Goal: Task Accomplishment & Management: Manage account settings

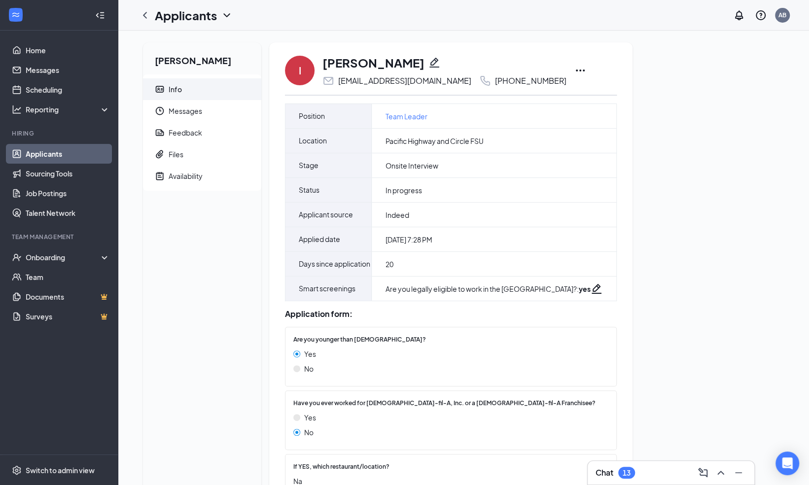
click at [575, 68] on icon "Ellipses" at bounding box center [581, 71] width 12 height 12
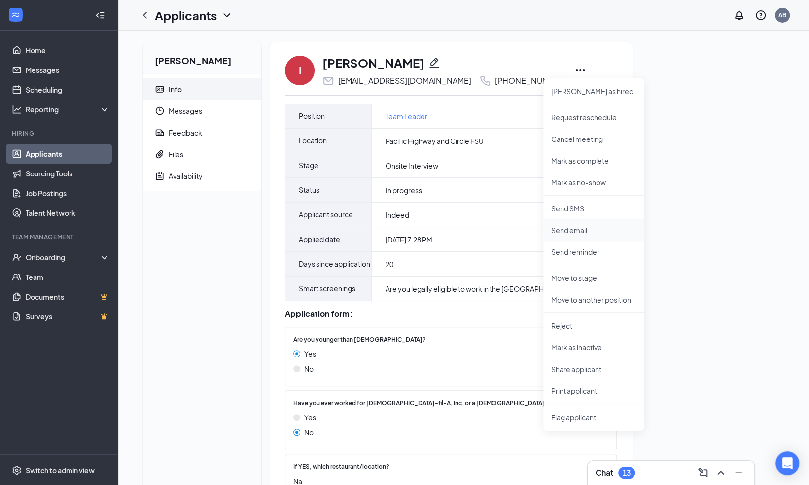
click at [576, 233] on p "Send email" at bounding box center [593, 230] width 85 height 10
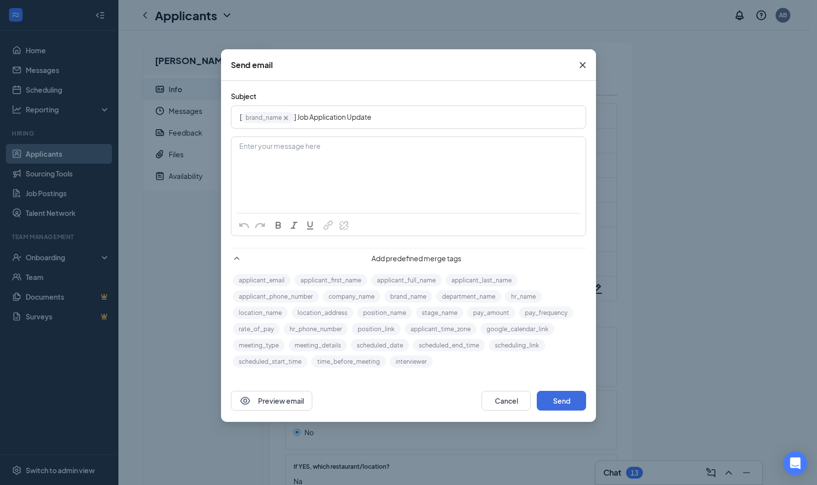
click at [582, 61] on icon "Cross" at bounding box center [583, 65] width 12 height 12
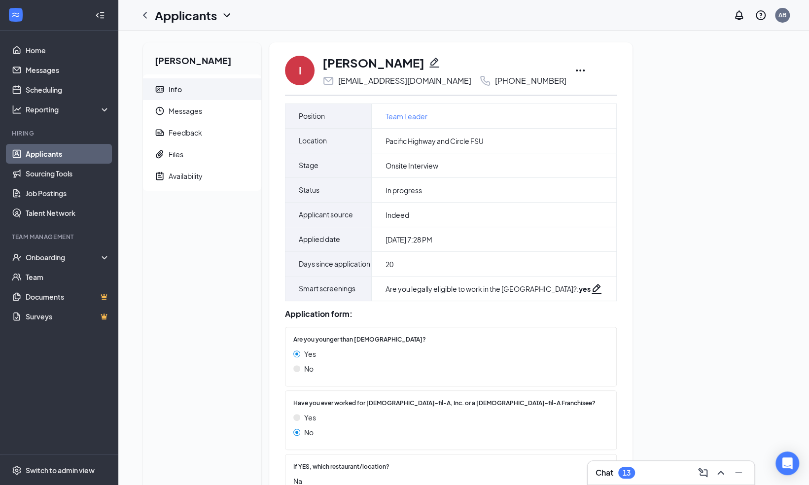
click at [576, 70] on icon "Ellipses" at bounding box center [580, 71] width 9 height 2
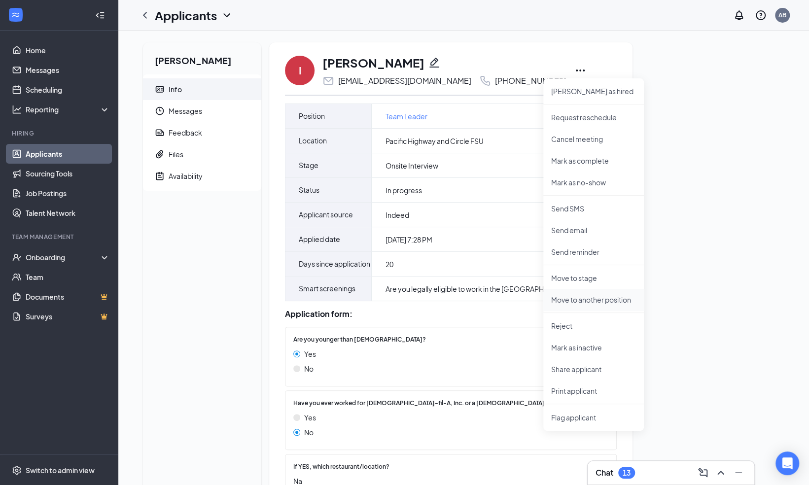
click at [575, 297] on p "Move to another position" at bounding box center [593, 300] width 85 height 10
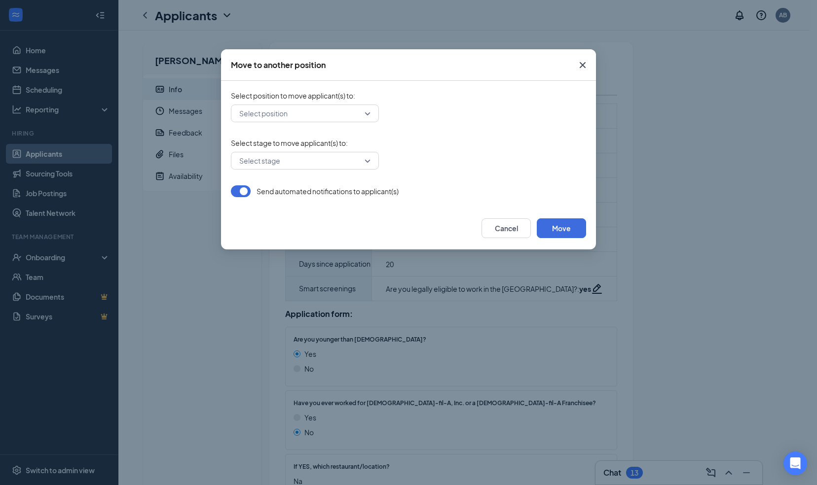
click at [368, 112] on div "Select position" at bounding box center [305, 114] width 148 height 18
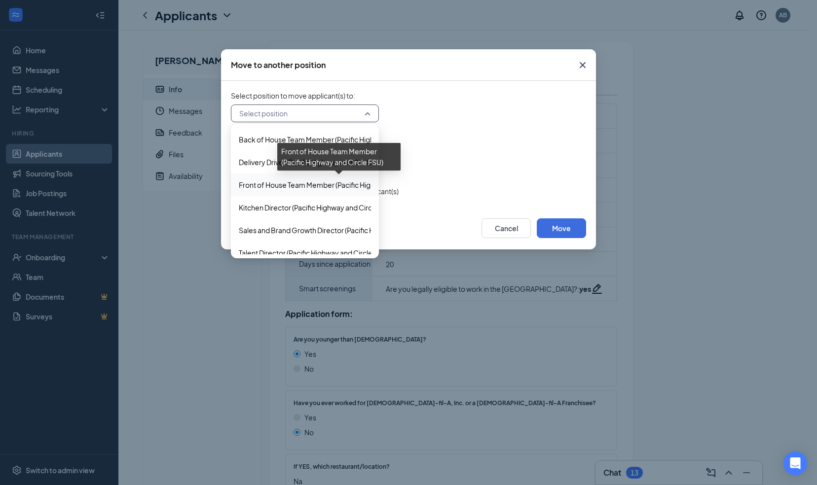
click at [335, 185] on span "Front of House Team Member (Pacific Highway and Circle FSU)" at bounding box center [338, 185] width 199 height 11
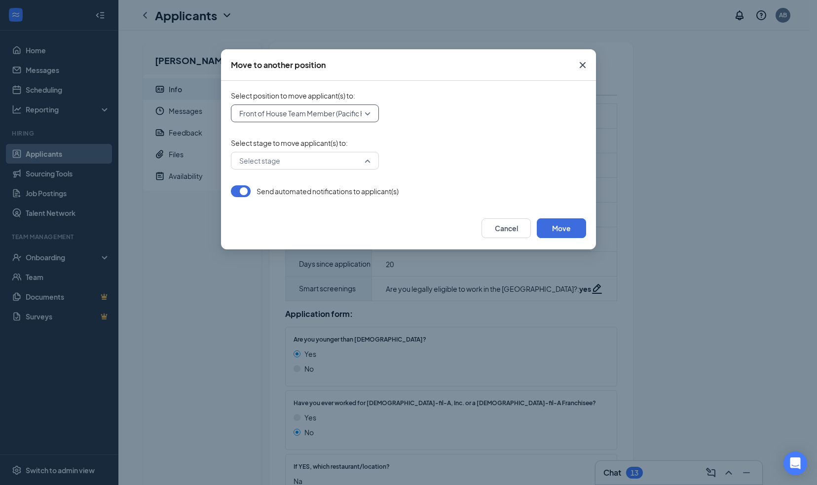
click at [370, 162] on div "Select stage" at bounding box center [305, 161] width 148 height 18
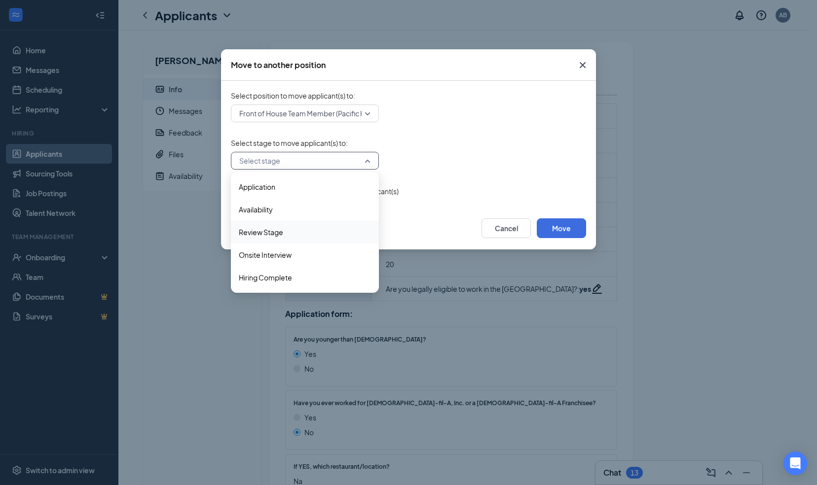
click at [322, 240] on div "Review Stage" at bounding box center [305, 232] width 148 height 23
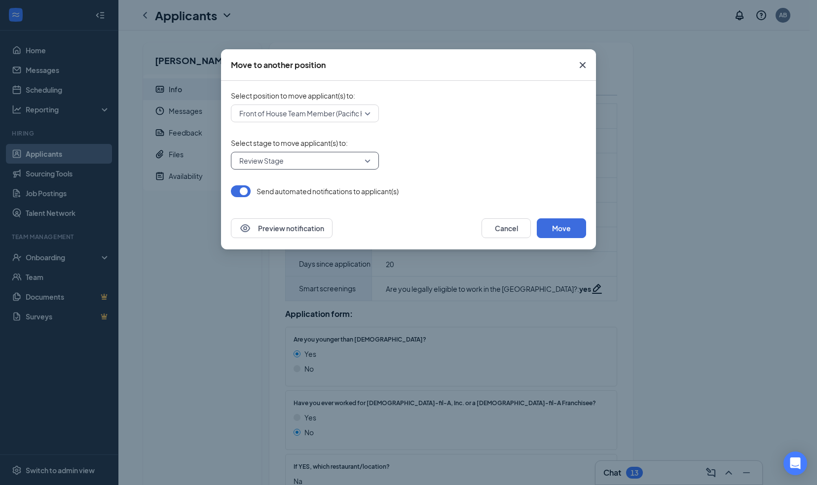
click at [438, 177] on form "Select position to move applicant(s) to : Front of House Team Member (Pacific H…" at bounding box center [408, 144] width 355 height 107
click at [559, 231] on button "Move" at bounding box center [561, 228] width 49 height 20
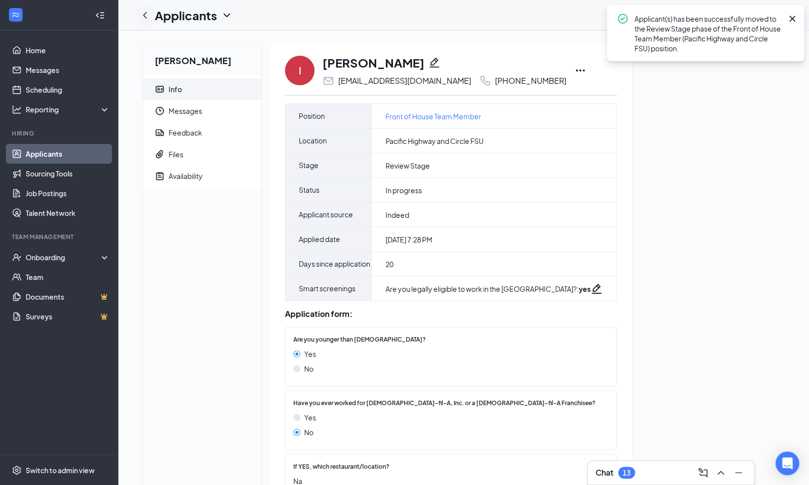
click at [145, 14] on icon "ChevronLeft" at bounding box center [145, 15] width 4 height 6
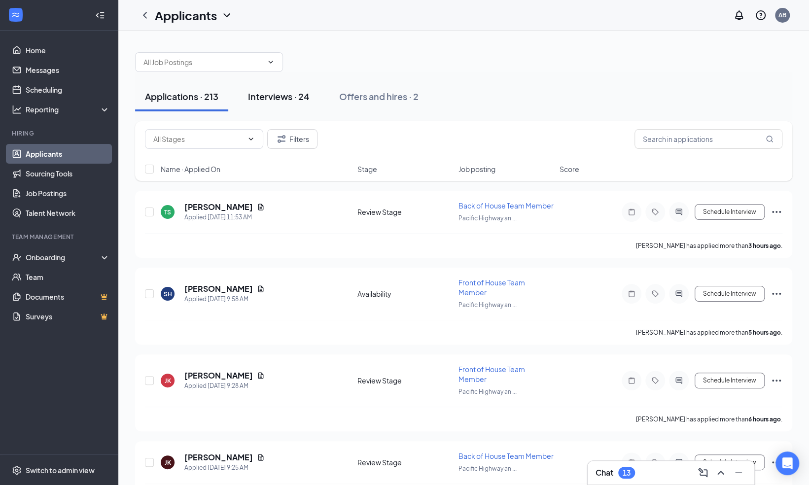
click at [270, 96] on div "Interviews · 24" at bounding box center [279, 96] width 62 height 12
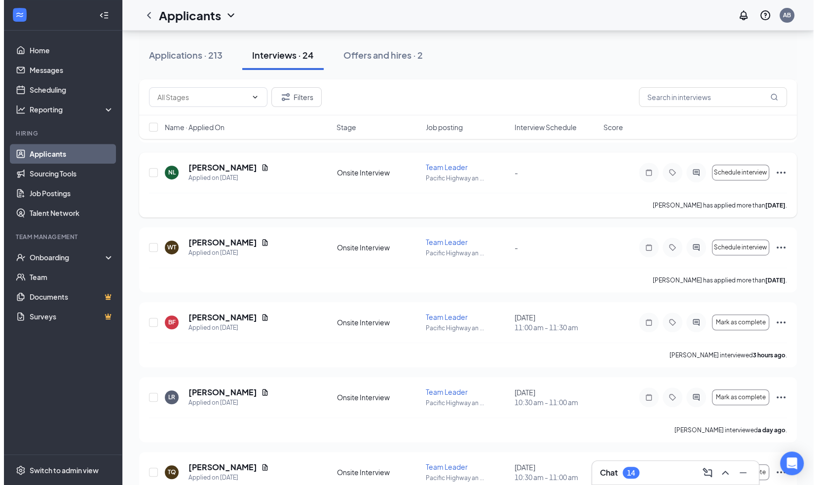
scroll to position [273, 0]
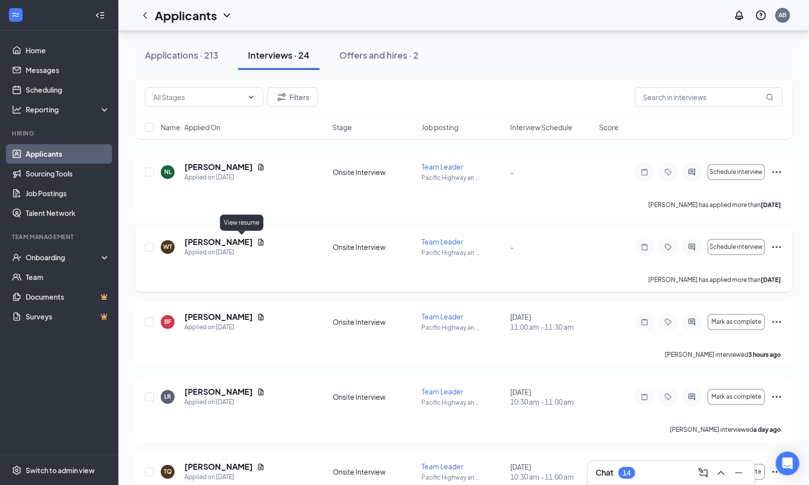
click at [258, 242] on icon "Document" at bounding box center [260, 242] width 5 height 6
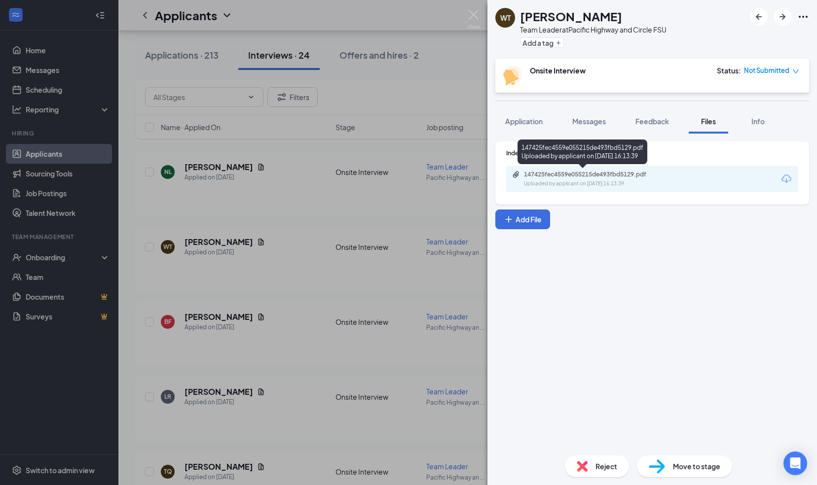
click at [552, 181] on div "Uploaded by applicant on Aug 24, 2025 at 16:13:39" at bounding box center [598, 184] width 148 height 8
click at [527, 118] on span "Application" at bounding box center [523, 121] width 37 height 9
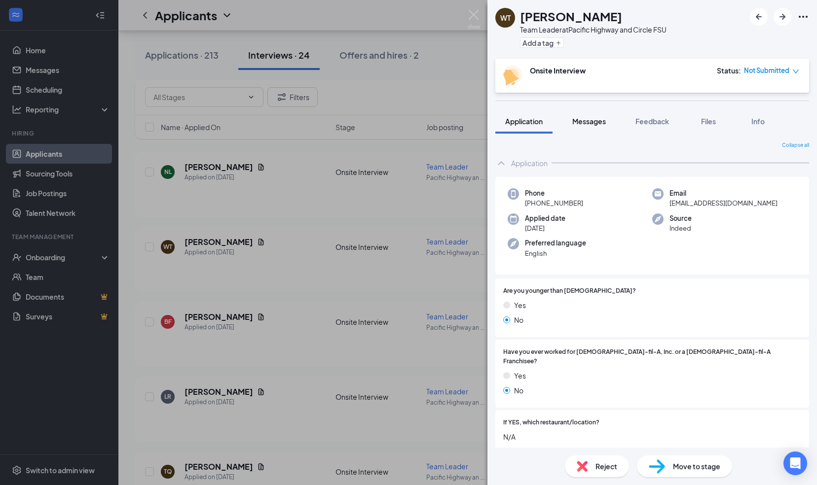
click at [587, 122] on span "Messages" at bounding box center [589, 121] width 34 height 9
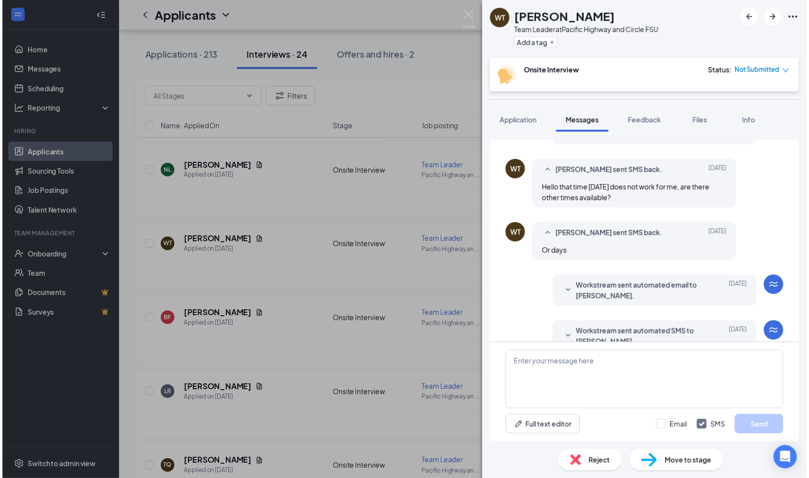
scroll to position [296, 0]
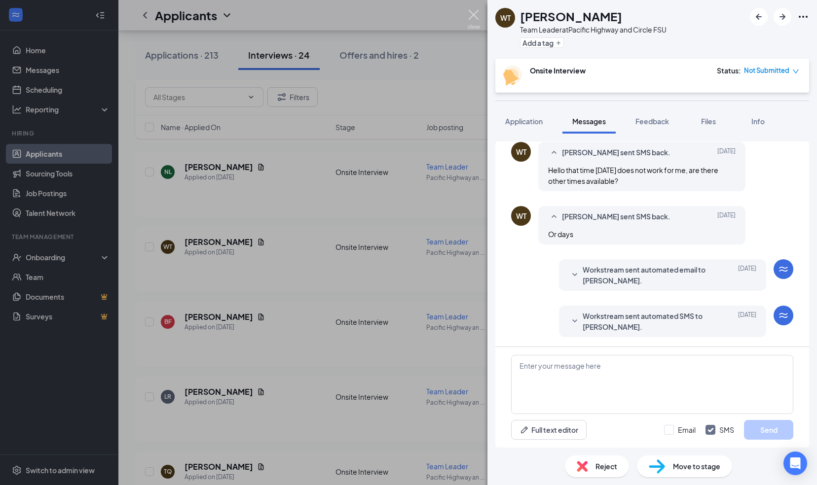
click at [474, 14] on img at bounding box center [474, 19] width 12 height 19
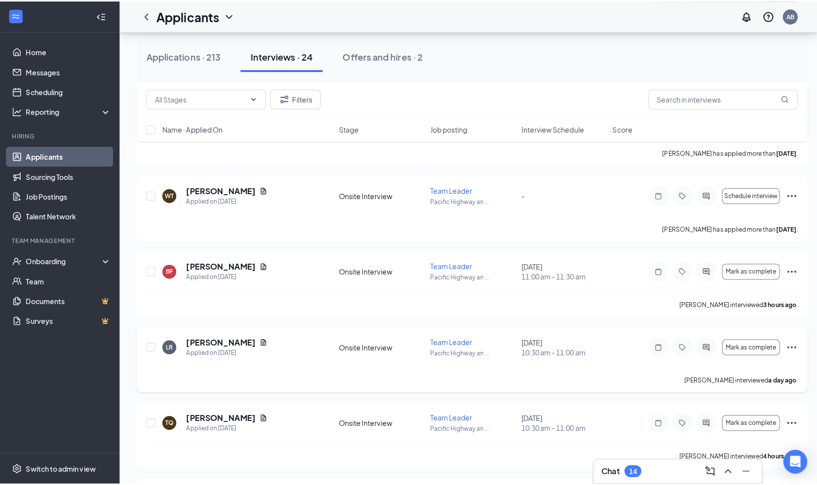
scroll to position [328, 0]
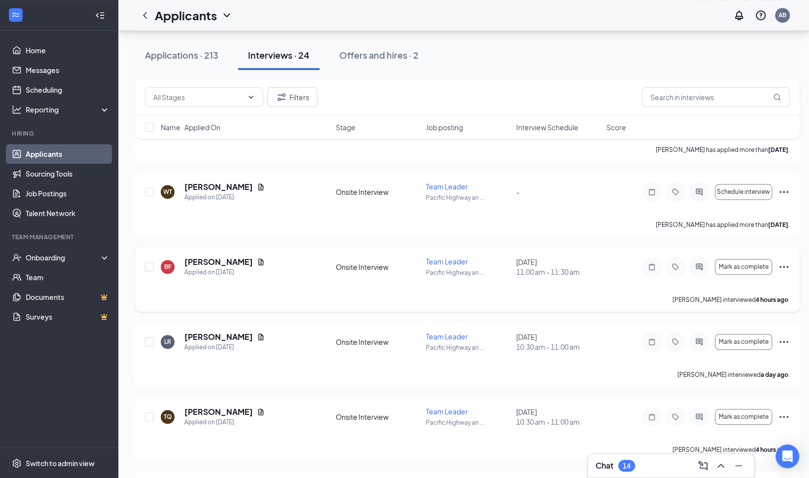
click at [261, 273] on div "BF [PERSON_NAME] Applied on [DATE]" at bounding box center [245, 266] width 169 height 21
click at [204, 256] on h5 "[PERSON_NAME]" at bounding box center [218, 261] width 69 height 11
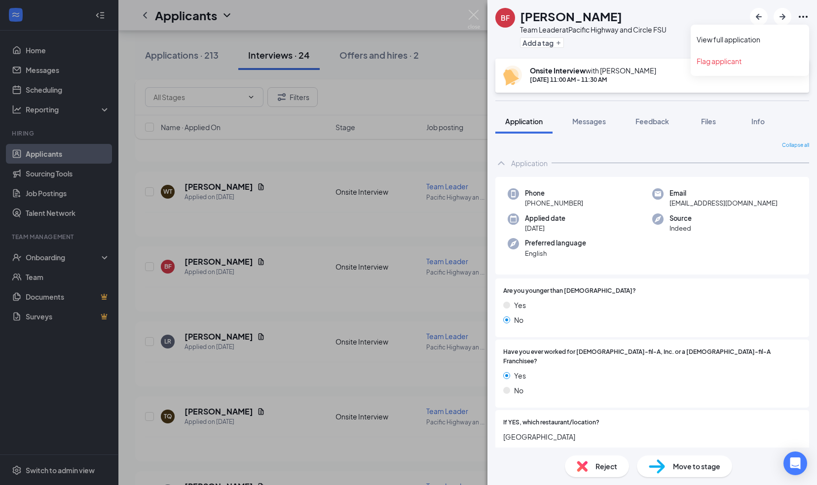
click at [801, 14] on icon "Ellipses" at bounding box center [803, 17] width 12 height 12
click at [755, 39] on link "View full application" at bounding box center [749, 40] width 107 height 10
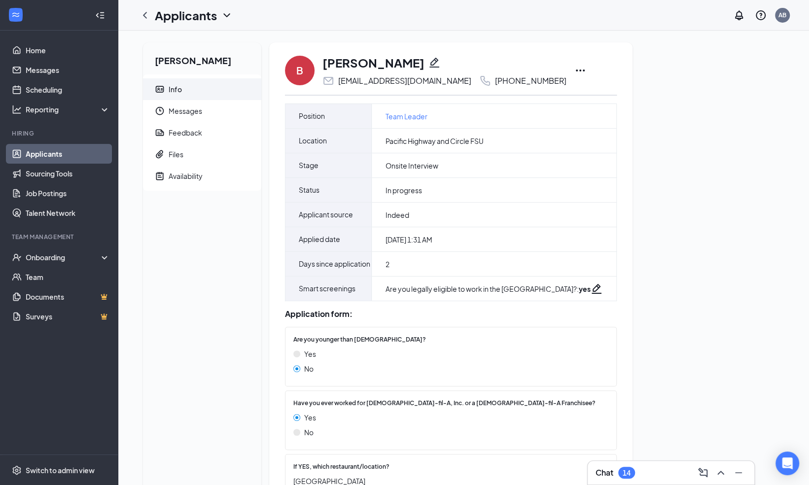
click at [575, 66] on icon "Ellipses" at bounding box center [581, 71] width 12 height 12
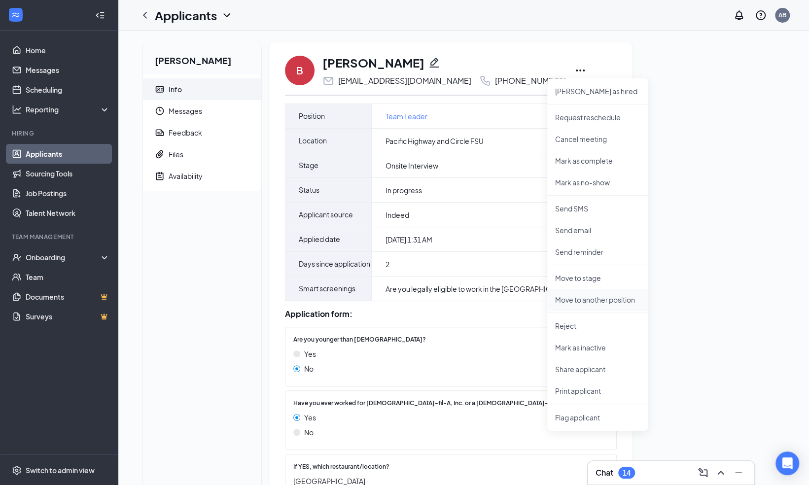
click at [591, 302] on p "Move to another position" at bounding box center [597, 300] width 85 height 10
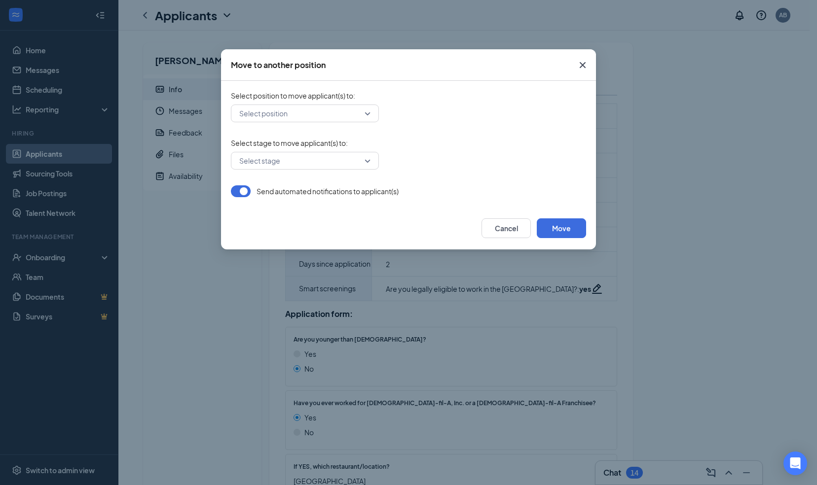
click at [368, 114] on div "Select position" at bounding box center [305, 114] width 148 height 18
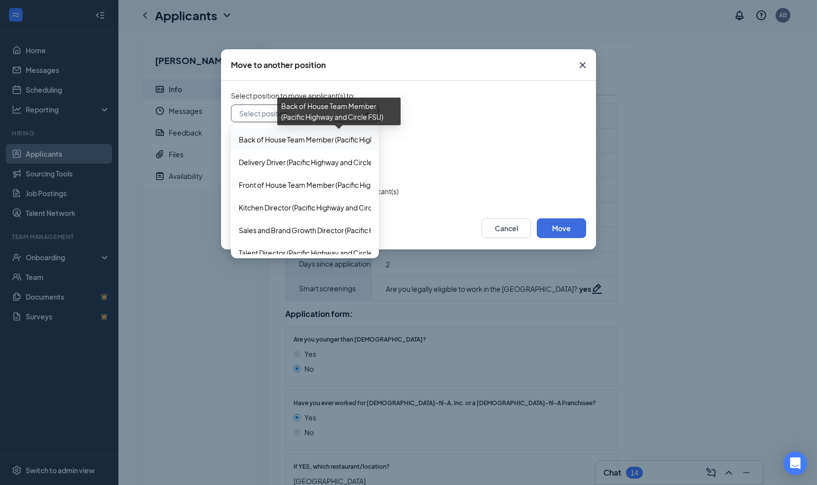
click at [343, 140] on span "Back of House Team Member (Pacific Highway and Circle FSU)" at bounding box center [338, 139] width 198 height 11
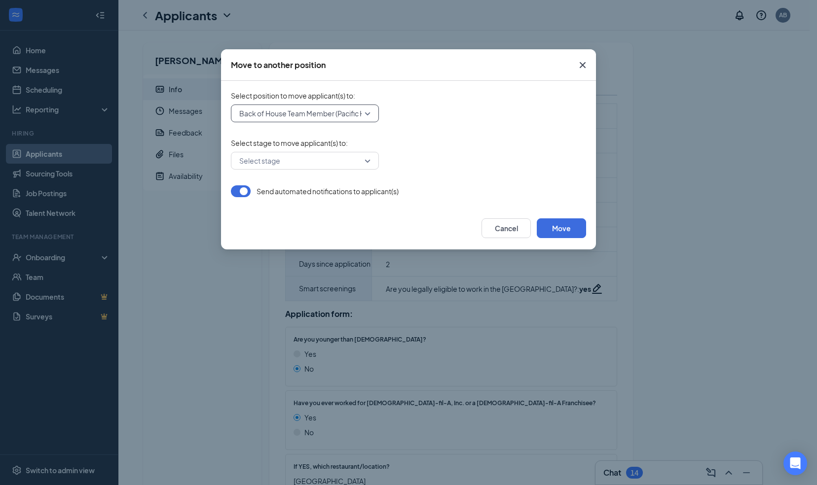
click at [369, 160] on div "Select stage" at bounding box center [305, 161] width 148 height 18
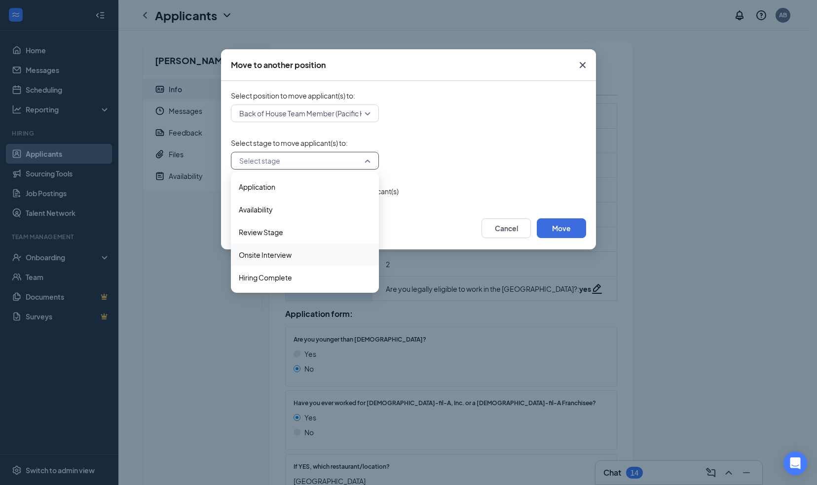
click at [290, 257] on span "Onsite Interview" at bounding box center [265, 255] width 53 height 11
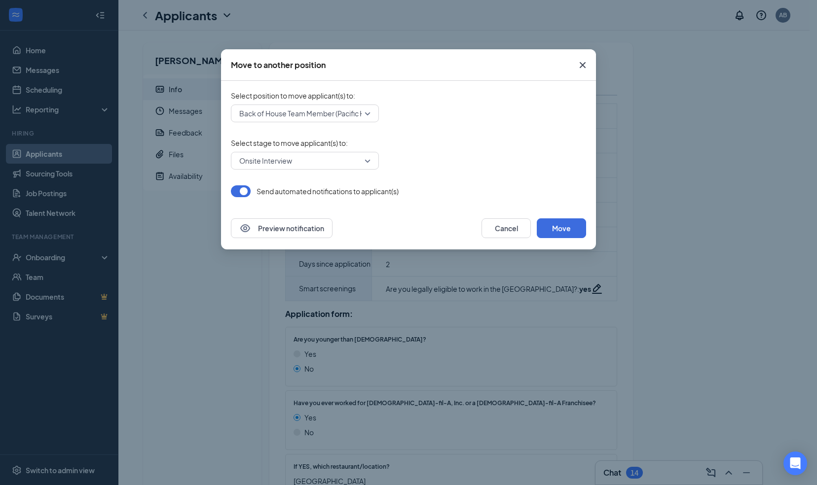
click at [457, 213] on div "Preview notification Cancel Move" at bounding box center [408, 228] width 375 height 42
click at [559, 229] on button "Move" at bounding box center [561, 228] width 49 height 20
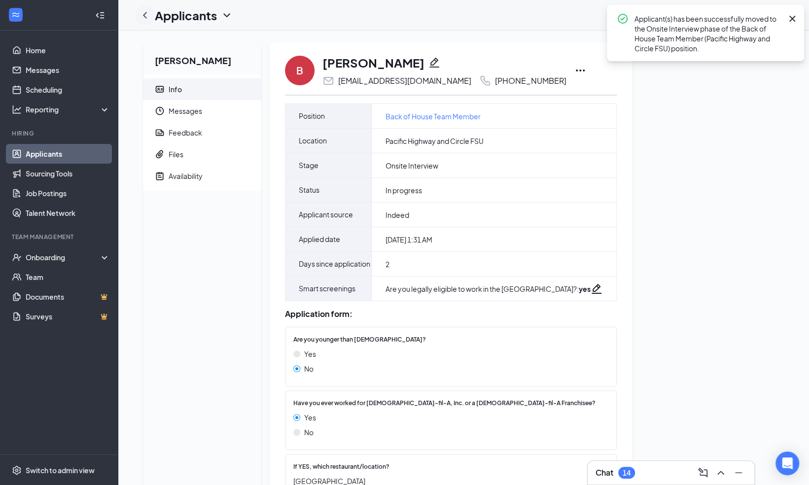
click at [147, 15] on icon "ChevronLeft" at bounding box center [145, 15] width 12 height 12
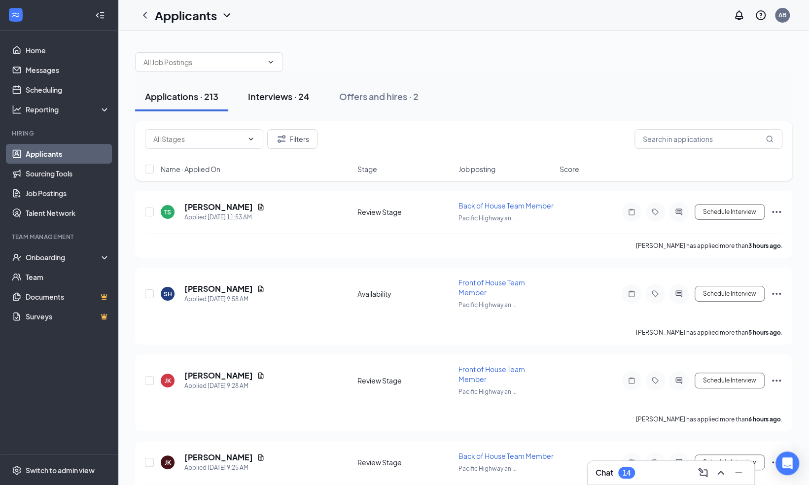
click at [282, 98] on div "Interviews · 24" at bounding box center [279, 96] width 62 height 12
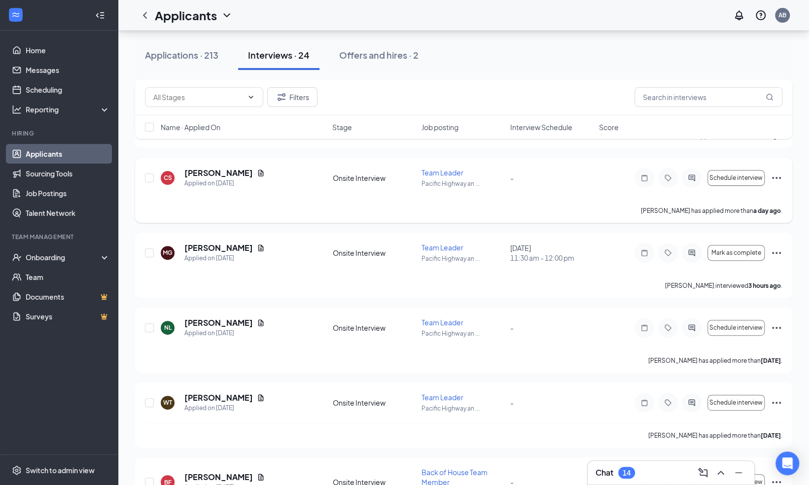
scroll to position [117, 0]
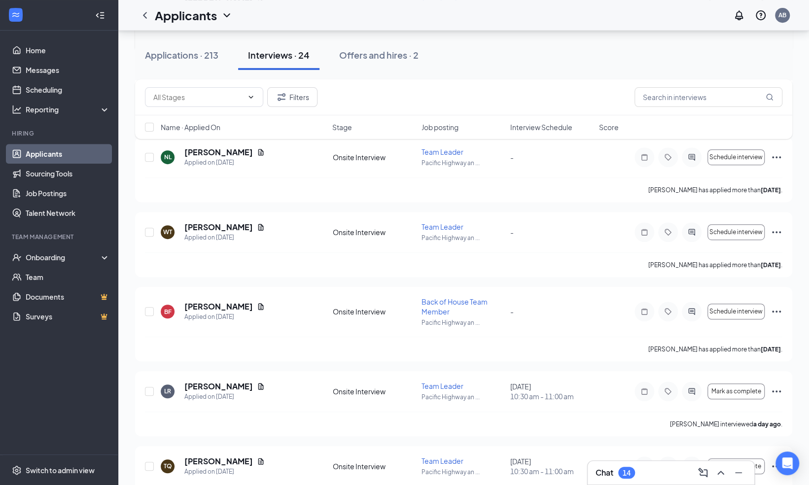
click at [297, 301] on div "BF [PERSON_NAME] Applied on [DATE]" at bounding box center [244, 311] width 166 height 21
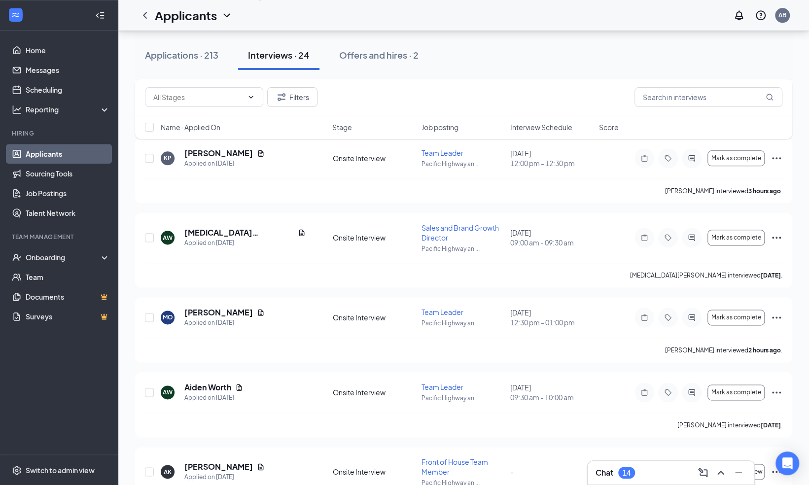
scroll to position [672, 0]
click at [601, 473] on h3 "Chat" at bounding box center [605, 473] width 18 height 11
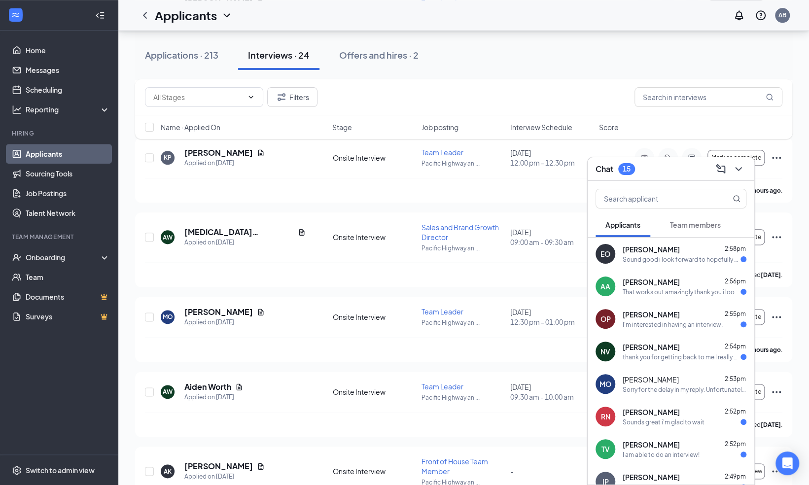
click at [631, 360] on div "thank you for getting back to me I really appreciate it" at bounding box center [682, 357] width 118 height 8
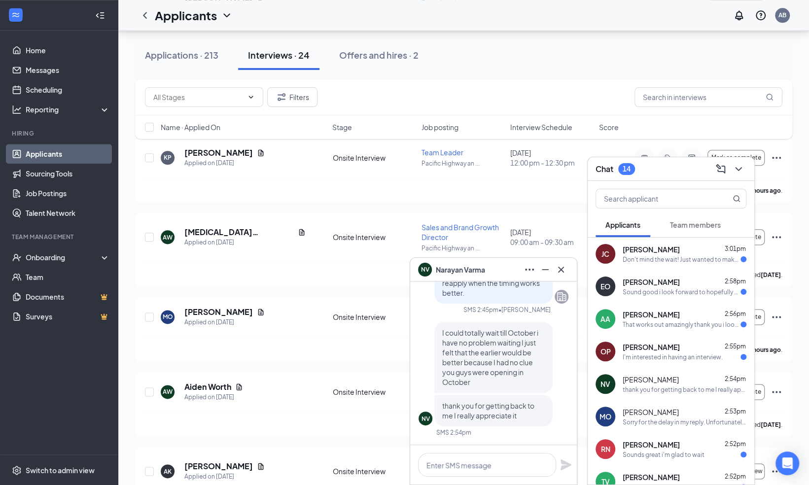
scroll to position [0, 0]
click at [563, 267] on icon "Cross" at bounding box center [561, 269] width 6 height 6
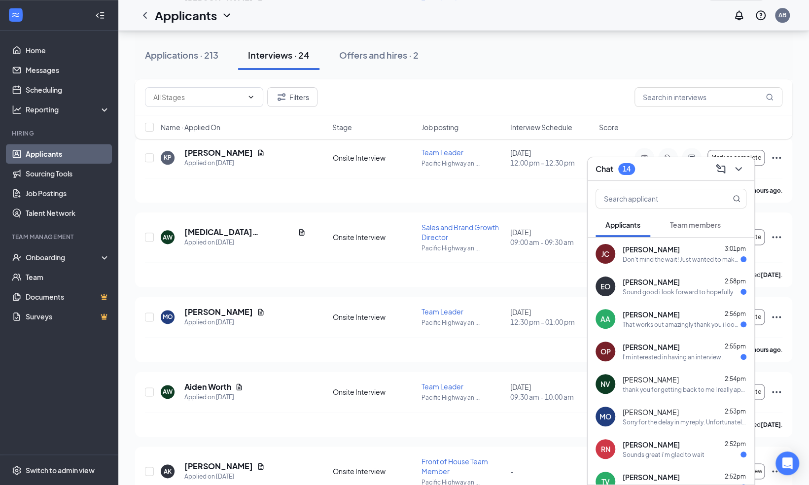
click at [654, 352] on div "[PERSON_NAME] 2:55pm I'm interested in having an interview." at bounding box center [685, 351] width 124 height 19
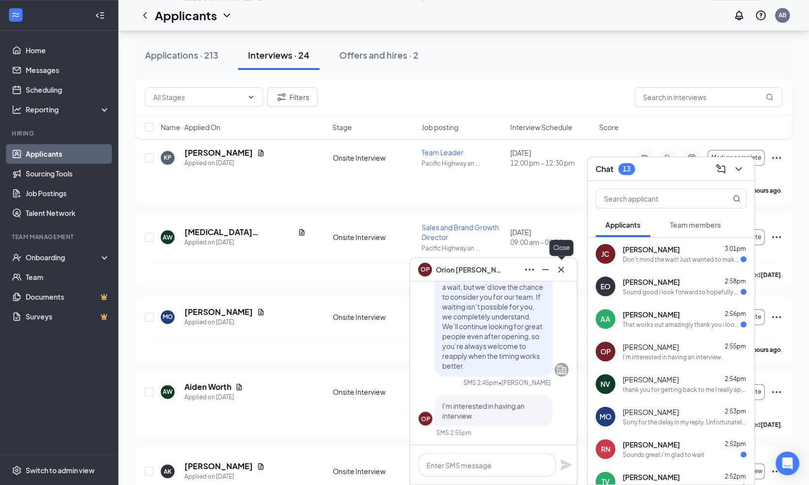
click at [561, 270] on icon "Cross" at bounding box center [561, 269] width 6 height 6
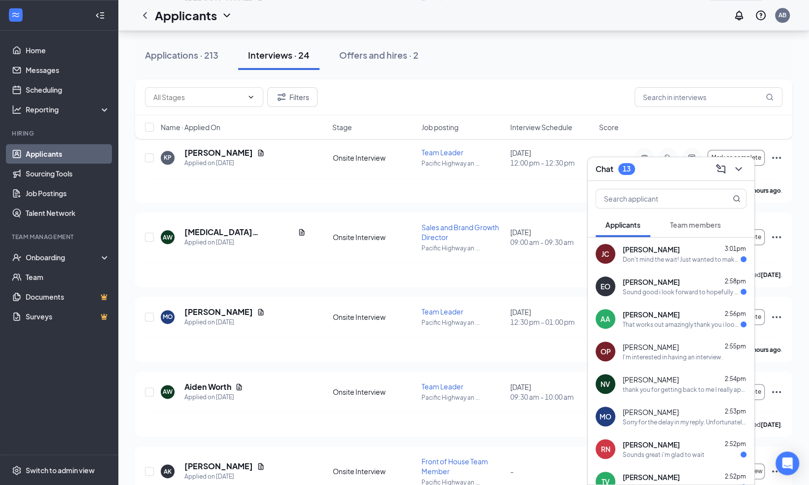
click at [651, 323] on div "That works out amazingly thank you i look forward to it." at bounding box center [682, 325] width 118 height 8
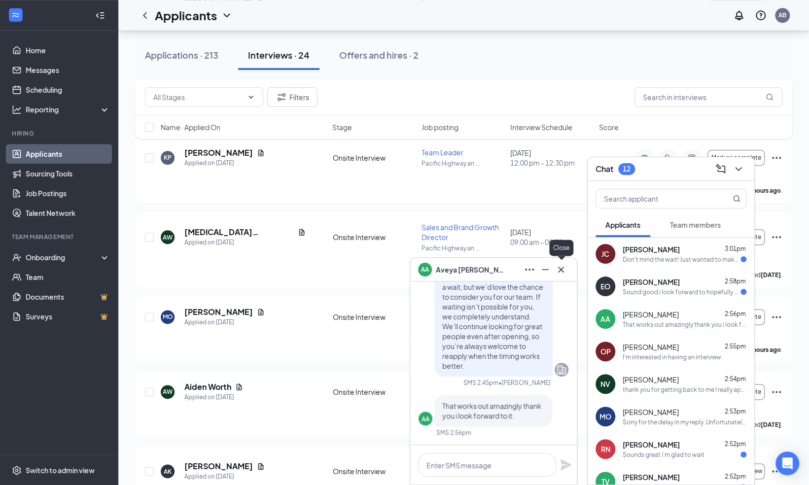
click at [562, 269] on icon "Cross" at bounding box center [561, 269] width 6 height 6
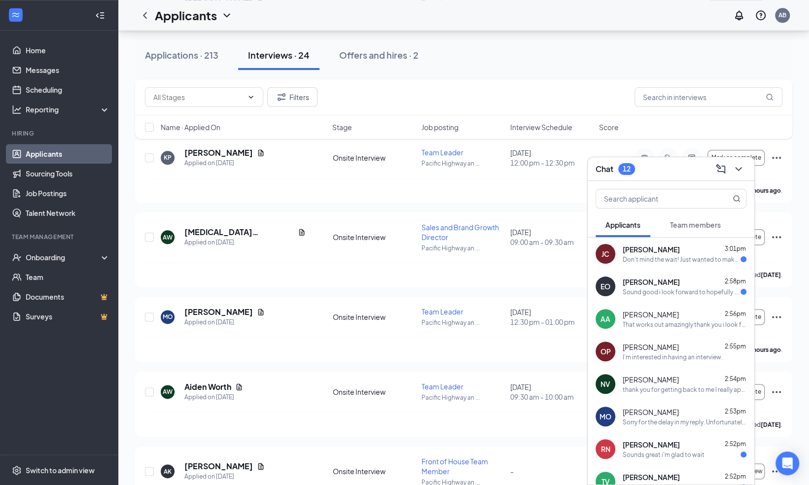
click at [640, 288] on div "Sound good i look forward to hopefully seeing you in september!" at bounding box center [682, 292] width 118 height 8
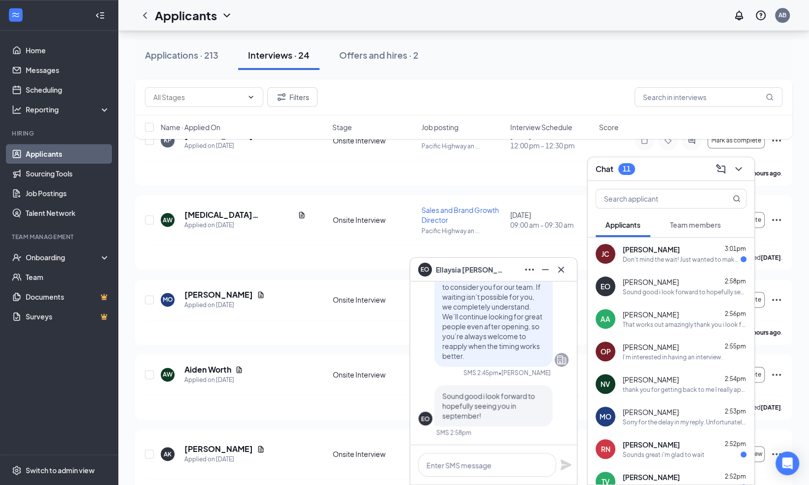
scroll to position [690, 0]
click at [563, 270] on icon "Cross" at bounding box center [561, 270] width 12 height 12
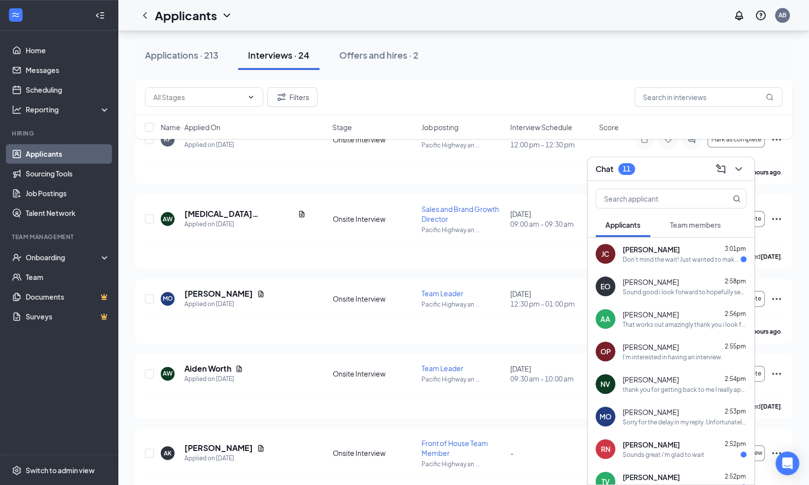
click at [648, 255] on div "Don't mind the wait! Just wanted to make sure I got my application in. Look for…" at bounding box center [682, 259] width 118 height 8
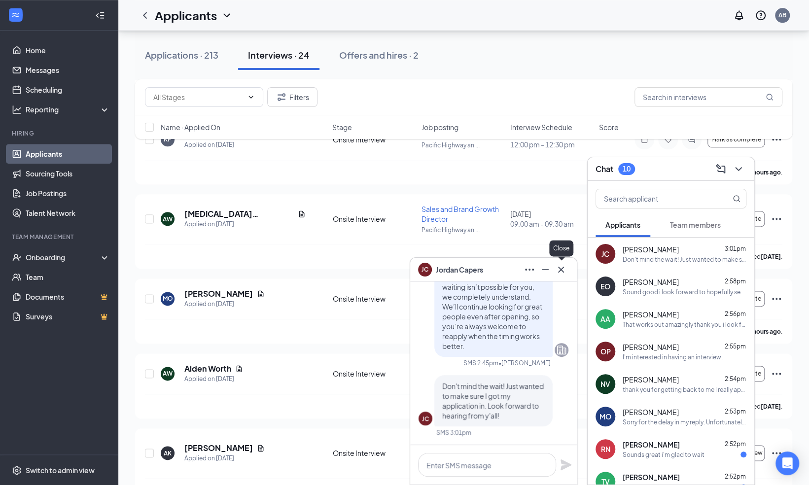
click at [560, 266] on icon "Cross" at bounding box center [561, 270] width 12 height 12
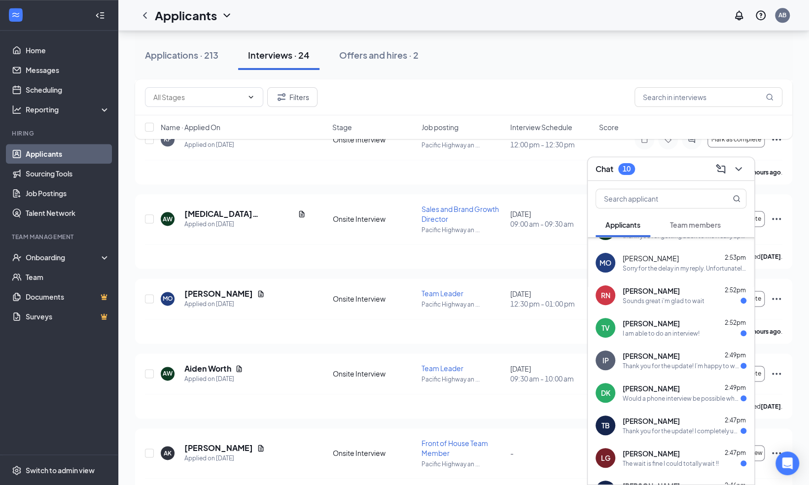
scroll to position [143, 0]
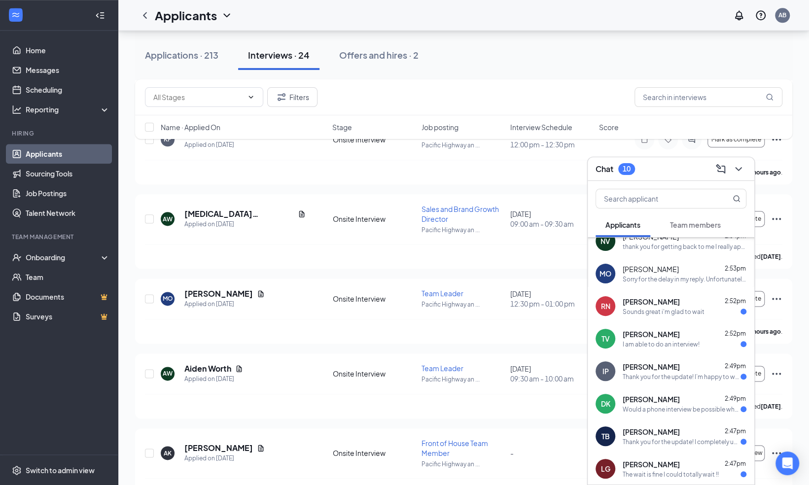
click at [642, 306] on span "[PERSON_NAME]" at bounding box center [651, 302] width 57 height 10
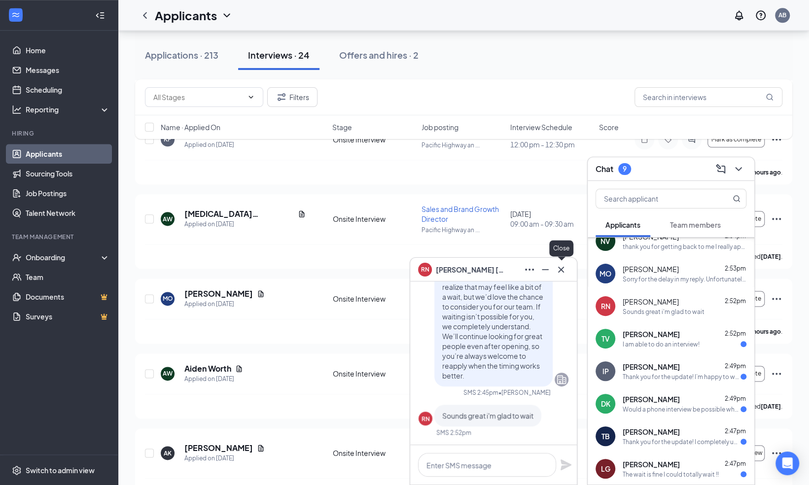
click at [562, 270] on icon "Cross" at bounding box center [561, 269] width 6 height 6
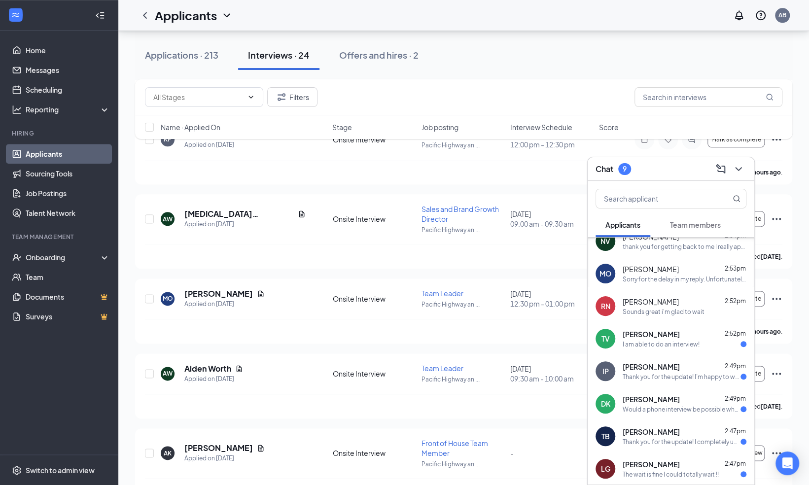
click at [636, 334] on span "[PERSON_NAME]" at bounding box center [651, 334] width 57 height 10
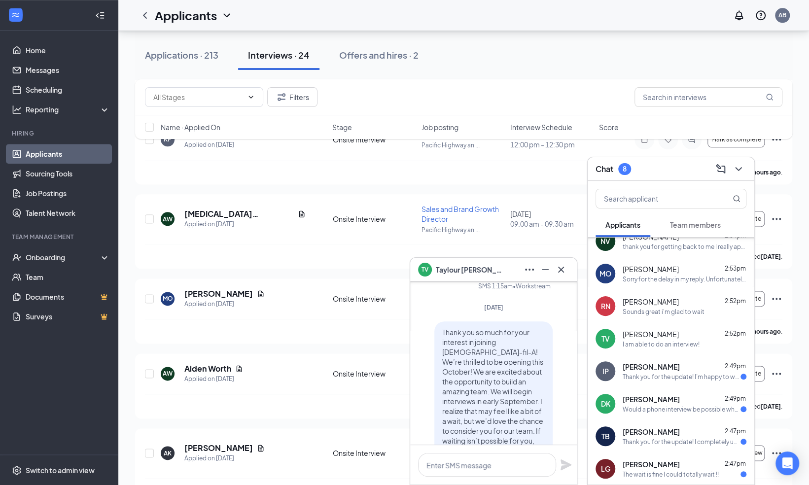
scroll to position [-123, 0]
click at [563, 271] on icon "Cross" at bounding box center [561, 269] width 6 height 6
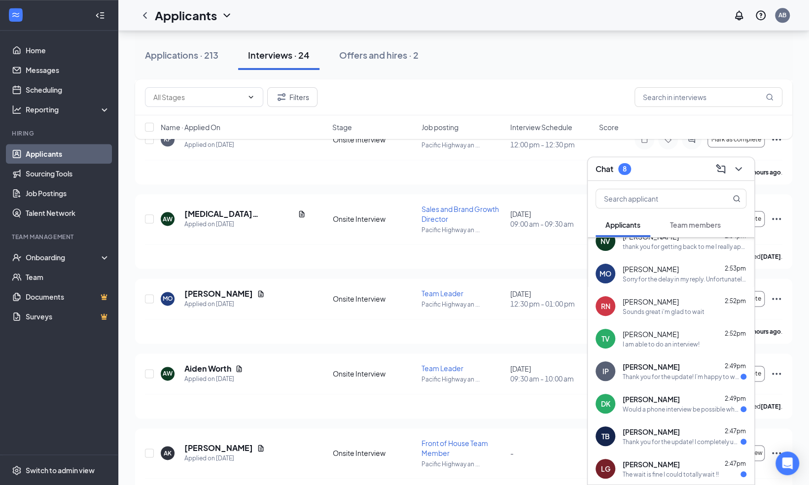
click at [642, 370] on span "[PERSON_NAME]" at bounding box center [651, 367] width 57 height 10
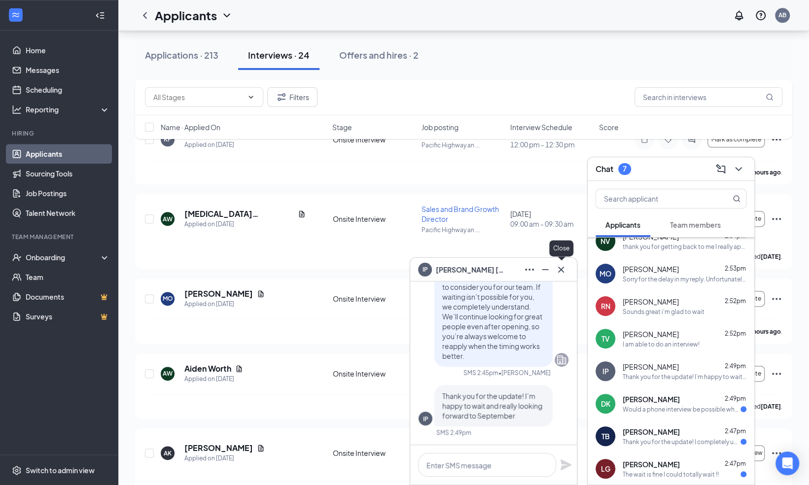
click at [561, 269] on icon "Cross" at bounding box center [561, 269] width 6 height 6
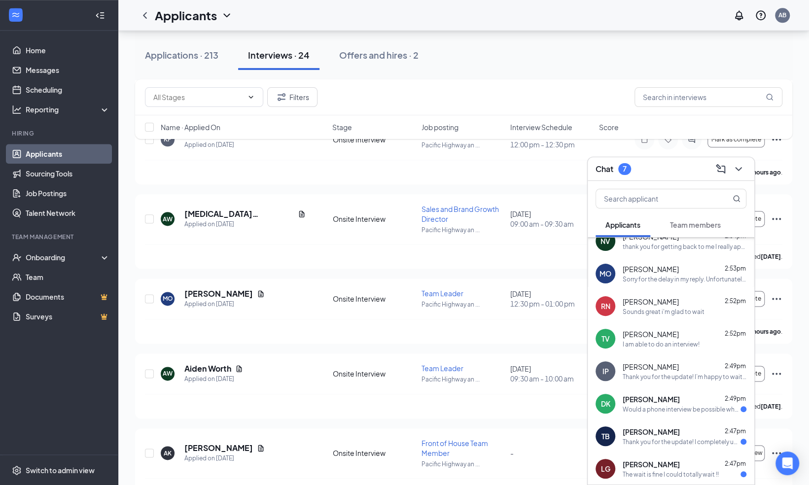
click at [633, 404] on div "[PERSON_NAME] 2:49pm Would a phone interview be possible when you are ready? I …" at bounding box center [685, 404] width 124 height 19
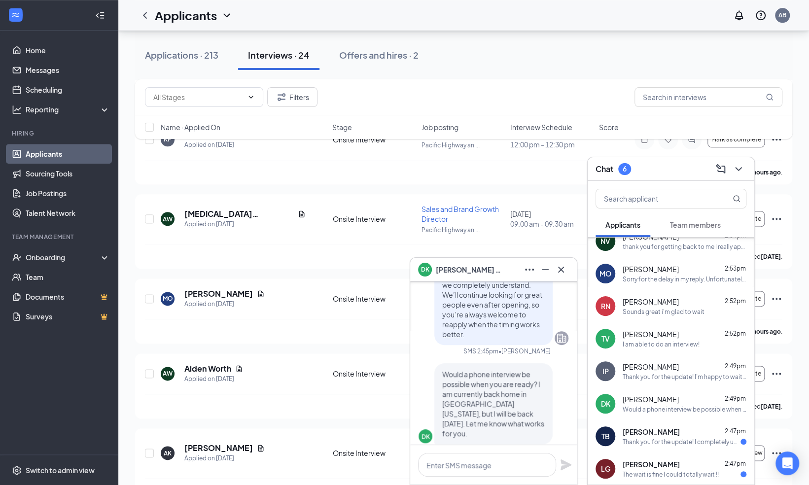
scroll to position [-17, 0]
click at [560, 272] on icon "Cross" at bounding box center [561, 270] width 12 height 12
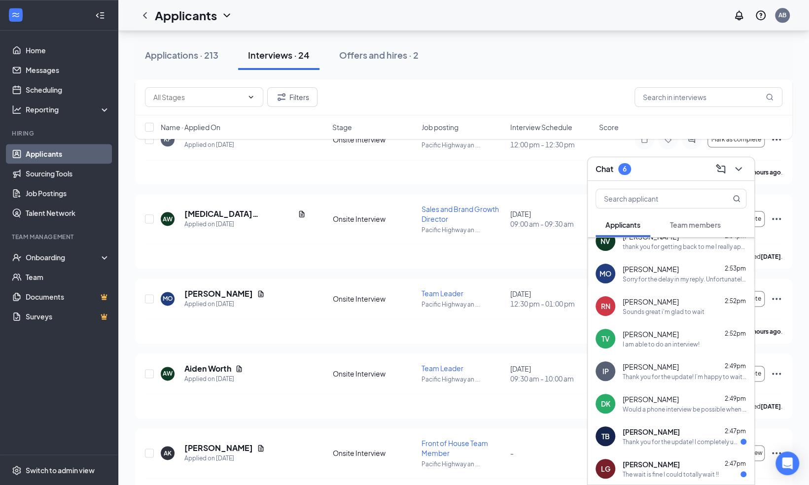
click at [638, 441] on div "Thank you for the update! I completely understand the timeline and I’m still ve…" at bounding box center [682, 442] width 118 height 8
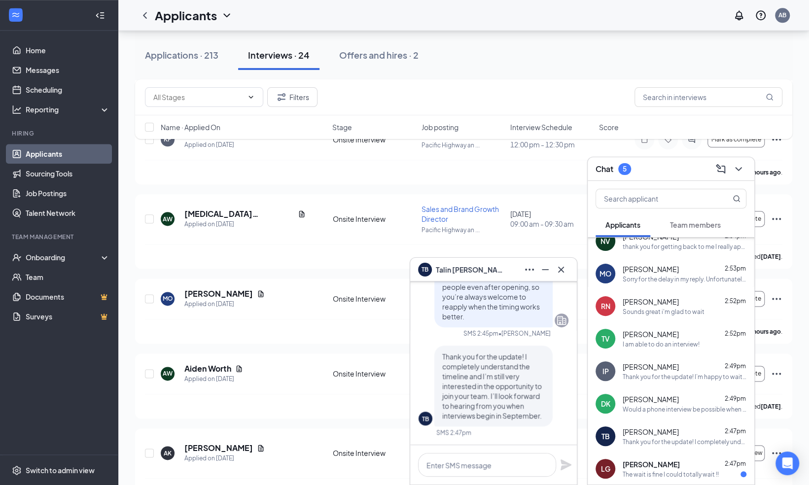
scroll to position [0, 0]
click at [648, 411] on div "Would a phone interview be possible when you are ready? I am currently back hom…" at bounding box center [685, 409] width 124 height 8
click at [647, 405] on div "Would a phone interview be possible when you are ready? I am currently back hom…" at bounding box center [685, 409] width 124 height 8
click at [474, 471] on textarea at bounding box center [487, 465] width 138 height 24
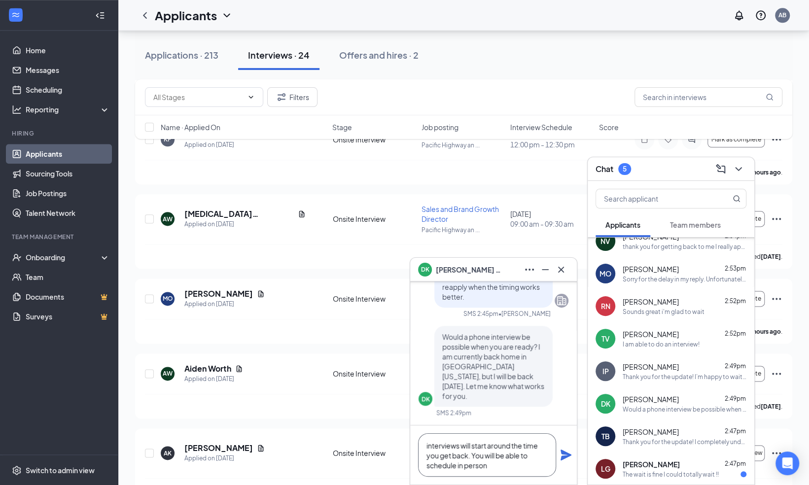
type textarea "interviews will start around the time you get back. You will be able to schedul…"
click at [565, 457] on icon "Plane" at bounding box center [566, 455] width 11 height 11
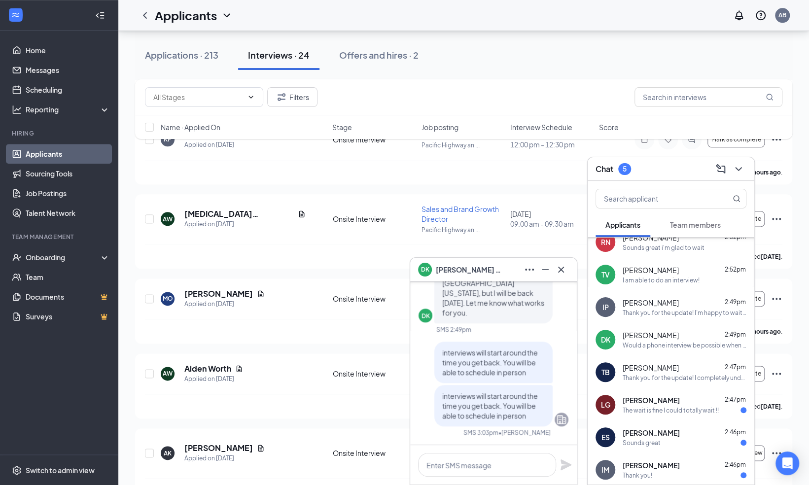
scroll to position [208, 0]
click at [682, 411] on div "The wait is fine I could totally wait !!" at bounding box center [671, 409] width 96 height 8
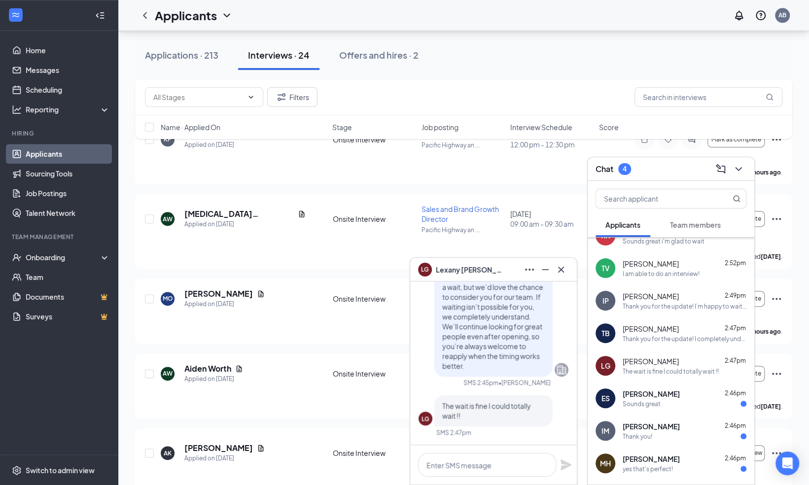
scroll to position [247, 0]
click at [680, 405] on div "Sounds great" at bounding box center [685, 403] width 124 height 8
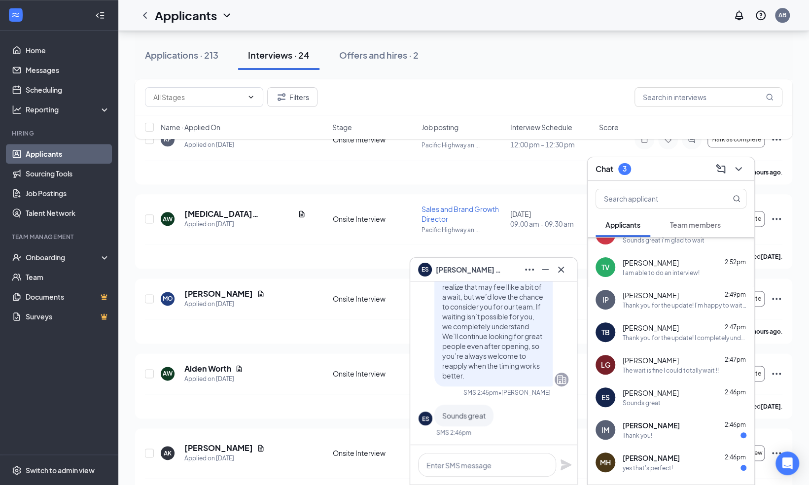
click at [681, 432] on div "Thank you!" at bounding box center [685, 436] width 124 height 8
click at [683, 458] on div "[PERSON_NAME] 2:46pm" at bounding box center [685, 458] width 124 height 10
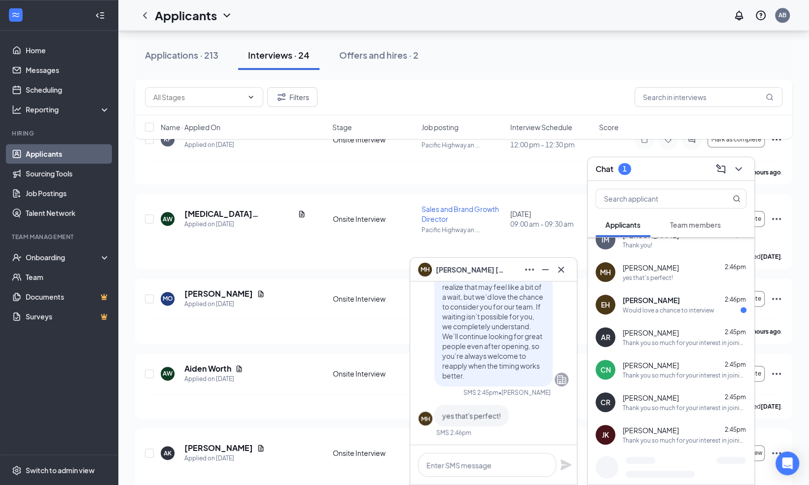
scroll to position [436, 0]
click at [676, 309] on div "Would love a chance to interview" at bounding box center [669, 311] width 92 height 8
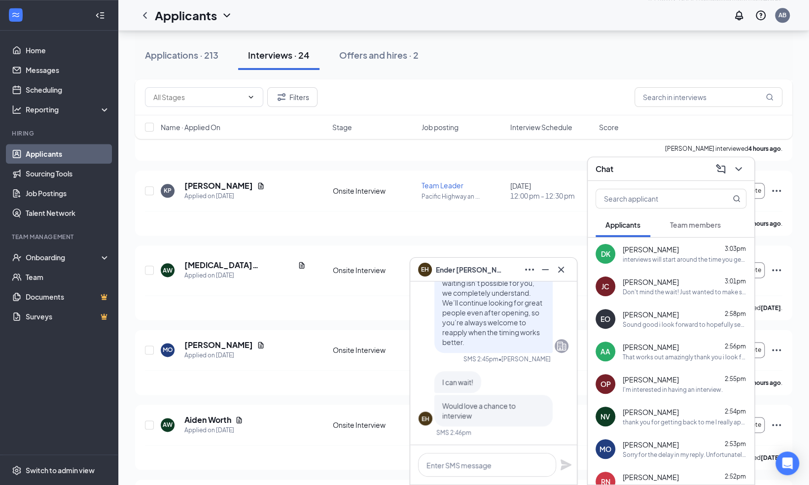
scroll to position [638, 0]
click at [561, 268] on icon "Cross" at bounding box center [561, 270] width 12 height 12
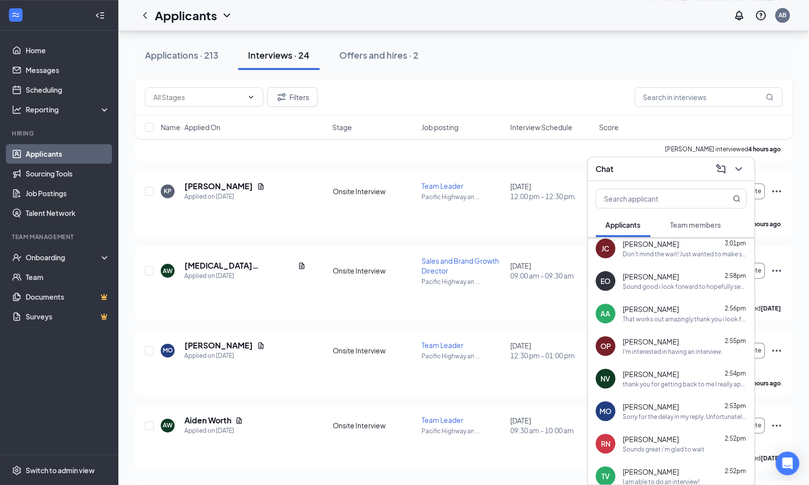
scroll to position [37, 0]
click at [666, 412] on span "[PERSON_NAME]" at bounding box center [651, 407] width 56 height 10
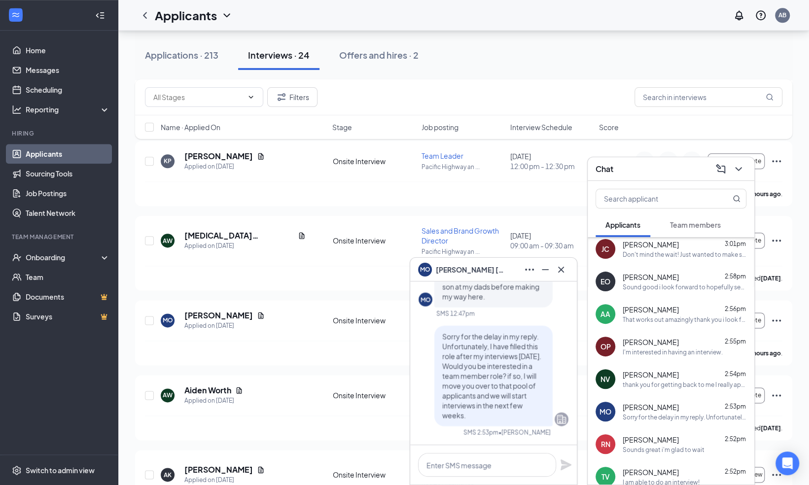
scroll to position [666, 0]
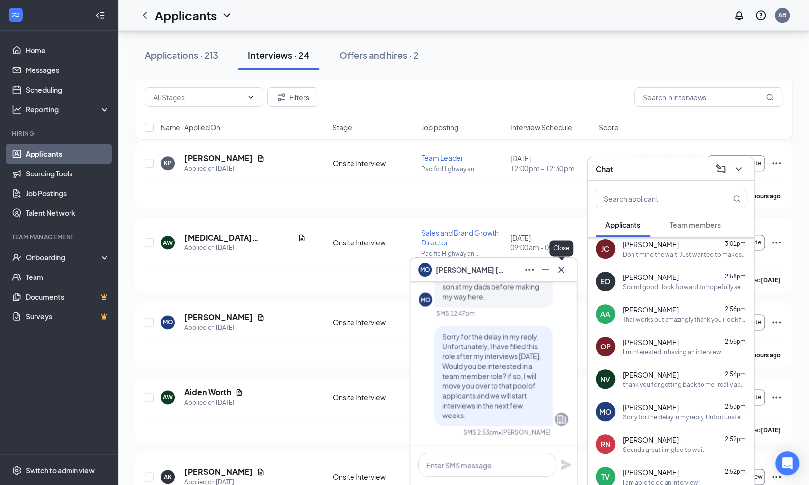
click at [560, 268] on icon "Cross" at bounding box center [561, 269] width 6 height 6
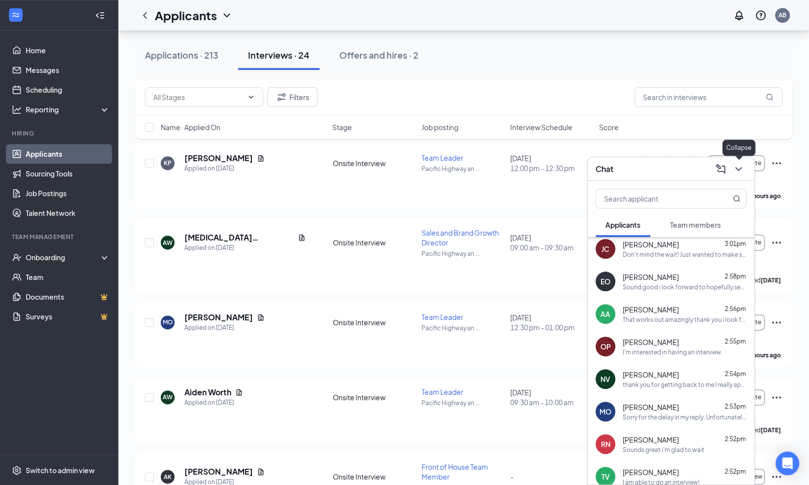
click at [736, 168] on icon "ChevronDown" at bounding box center [738, 169] width 6 height 4
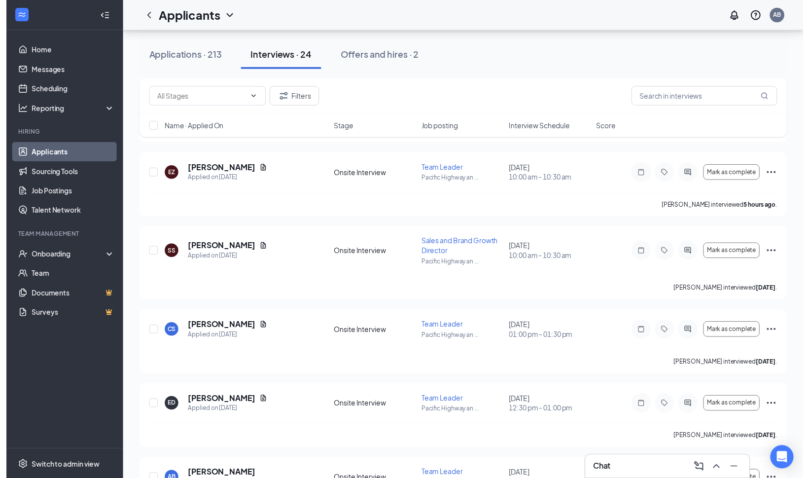
scroll to position [1049, 0]
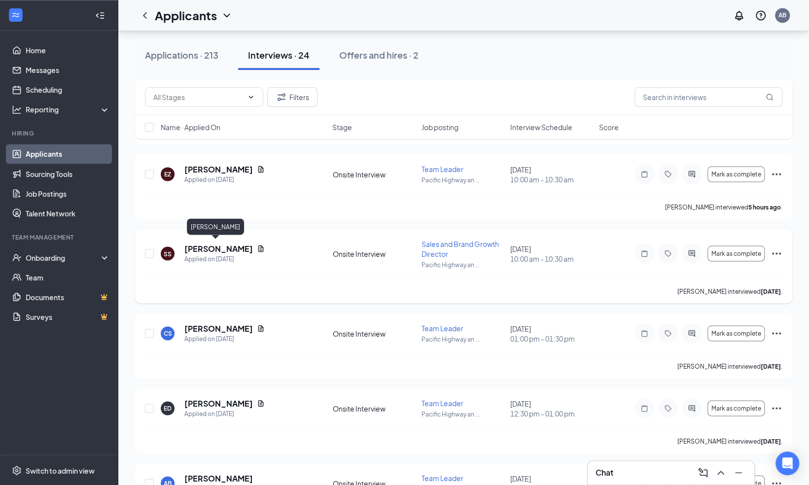
click at [213, 243] on h5 "[PERSON_NAME]" at bounding box center [218, 248] width 69 height 11
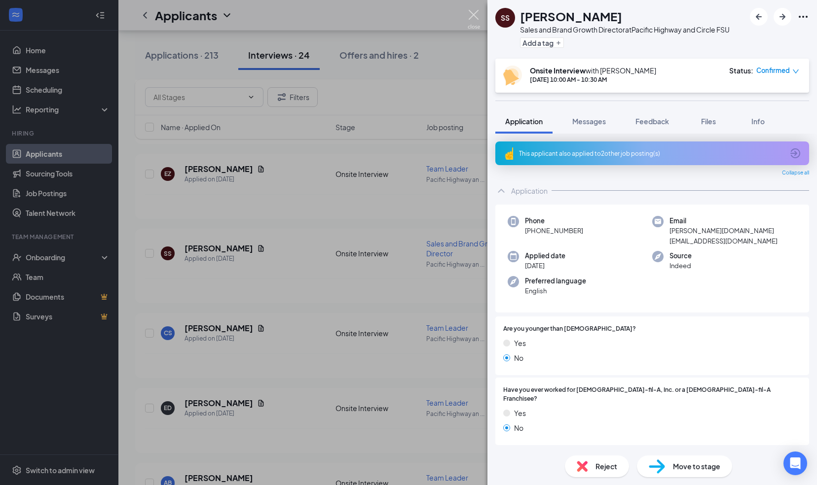
click at [471, 13] on img at bounding box center [474, 19] width 12 height 19
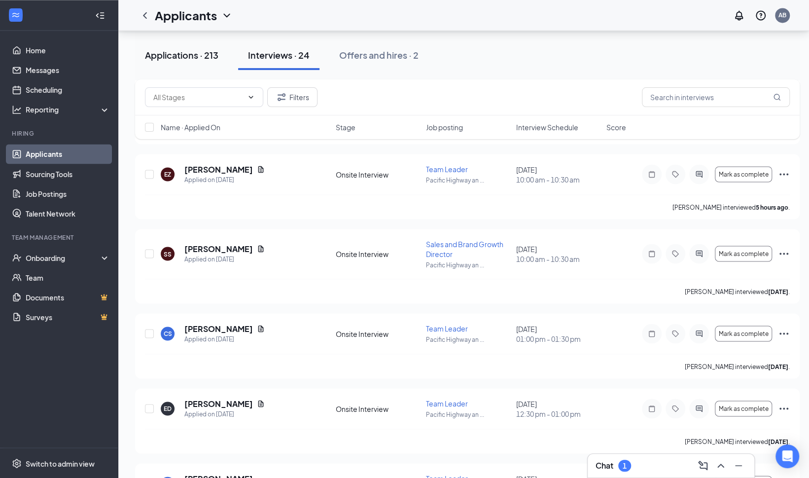
click at [163, 53] on div "Applications · 213" at bounding box center [181, 55] width 73 height 12
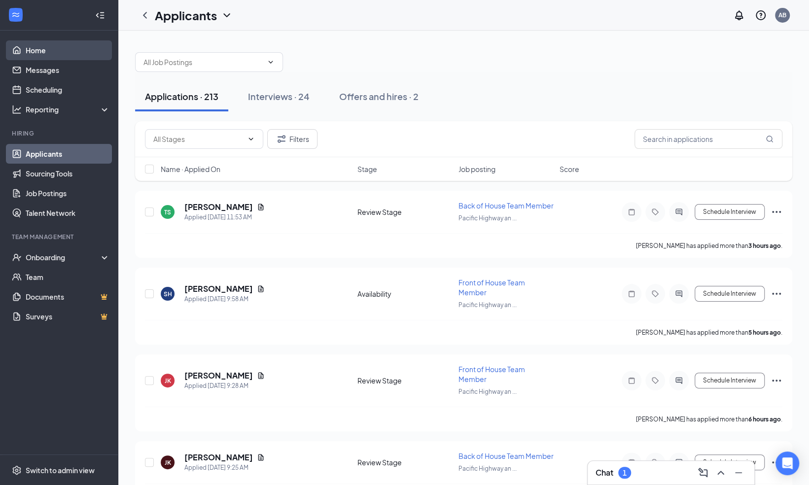
click at [45, 50] on link "Home" at bounding box center [68, 50] width 84 height 20
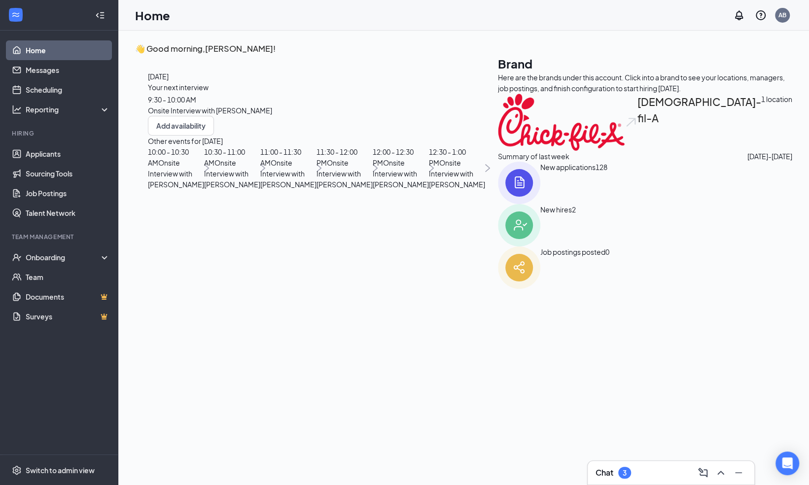
click at [609, 476] on h3 "Chat" at bounding box center [605, 473] width 18 height 11
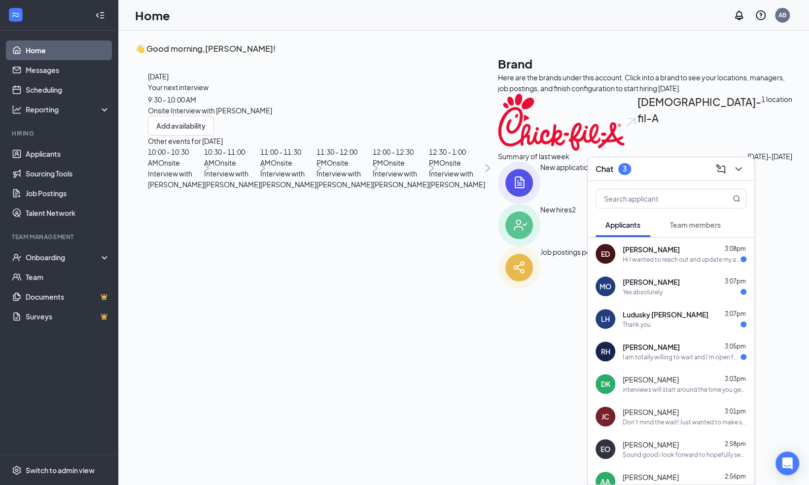
click at [686, 297] on div "MO [PERSON_NAME] 3:07pm Yes absolutely" at bounding box center [671, 286] width 167 height 33
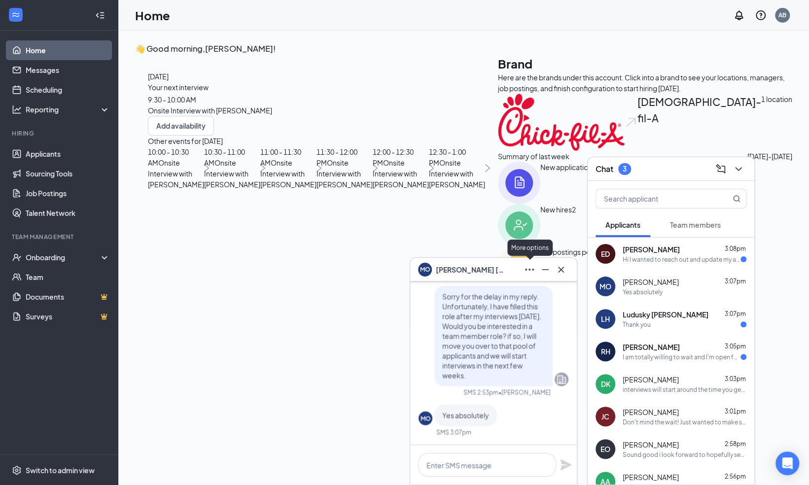
click at [530, 268] on icon "Ellipses" at bounding box center [530, 270] width 12 height 12
drag, startPoint x: 530, startPoint y: 268, endPoint x: 521, endPoint y: 228, distance: 41.4
click at [526, 260] on div "MO [PERSON_NAME]" at bounding box center [493, 270] width 167 height 24
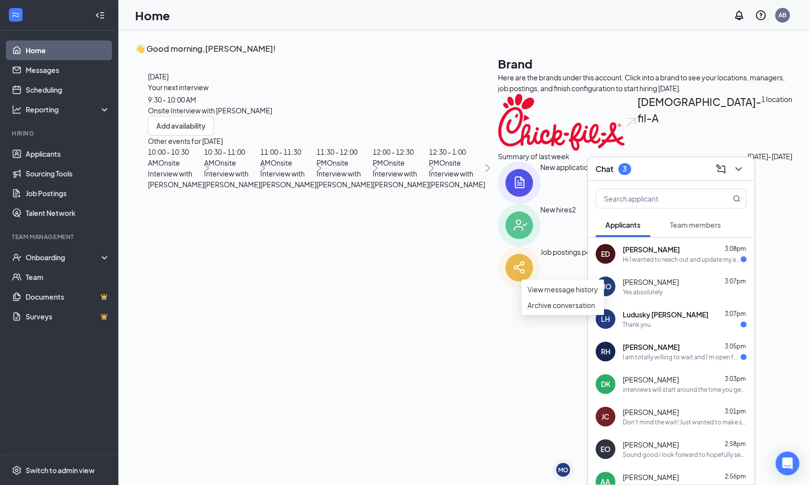
click at [745, 171] on button at bounding box center [739, 169] width 16 height 16
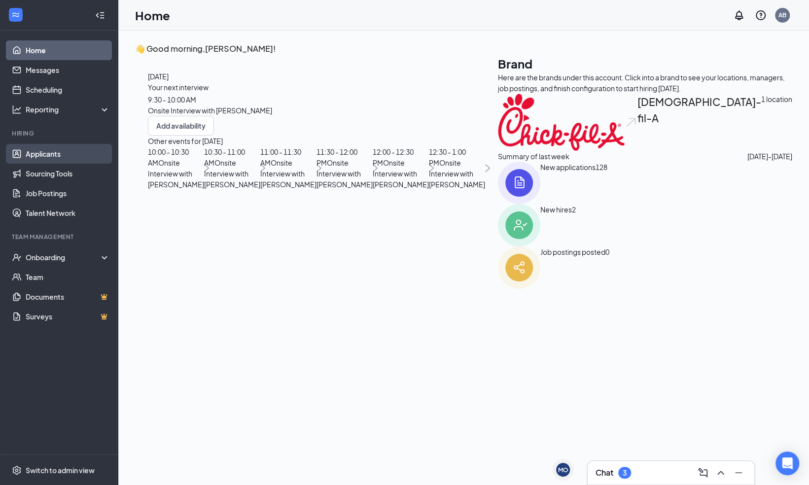
click at [44, 156] on link "Applicants" at bounding box center [68, 154] width 84 height 20
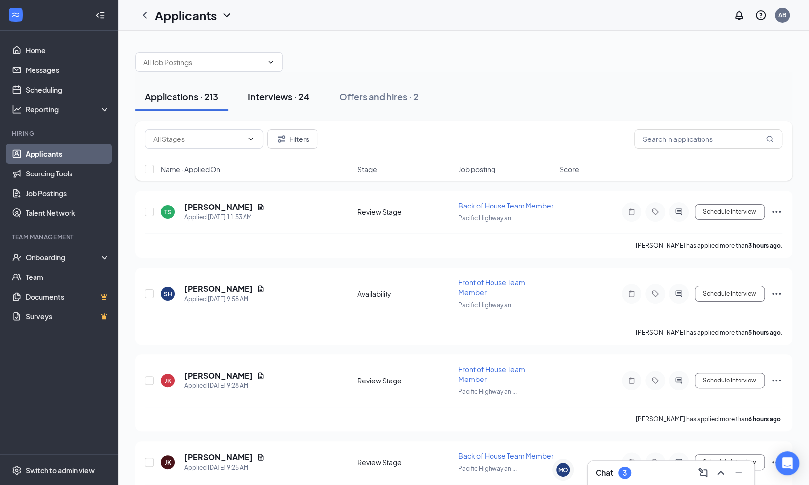
click at [277, 99] on div "Interviews · 24" at bounding box center [279, 96] width 62 height 12
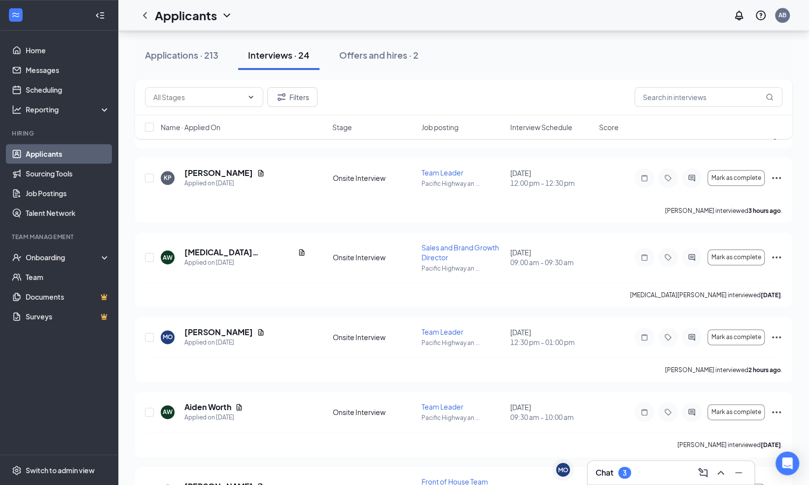
scroll to position [656, 0]
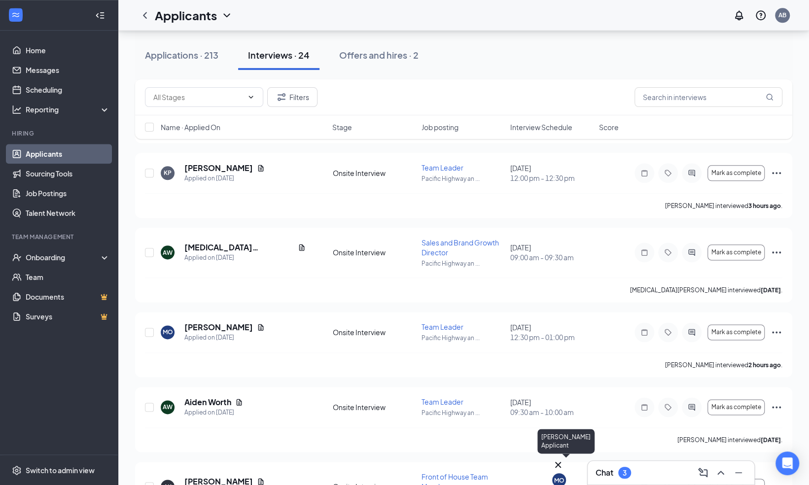
click at [563, 476] on div "MO" at bounding box center [559, 480] width 10 height 8
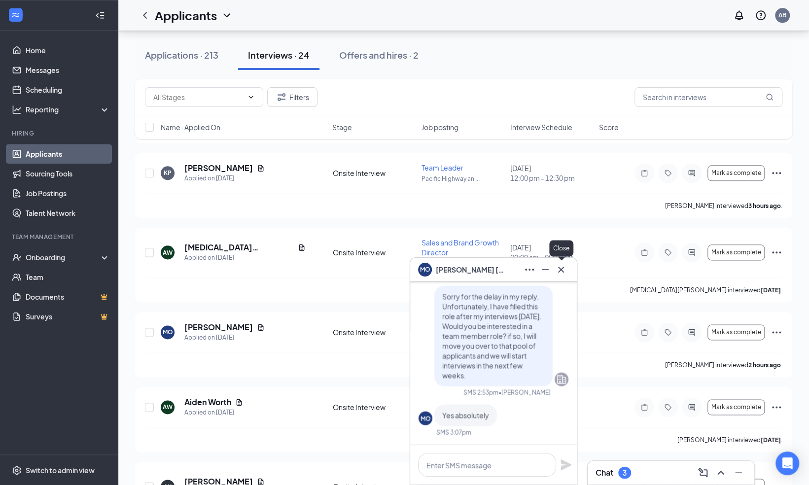
click at [561, 268] on icon "Cross" at bounding box center [561, 270] width 12 height 12
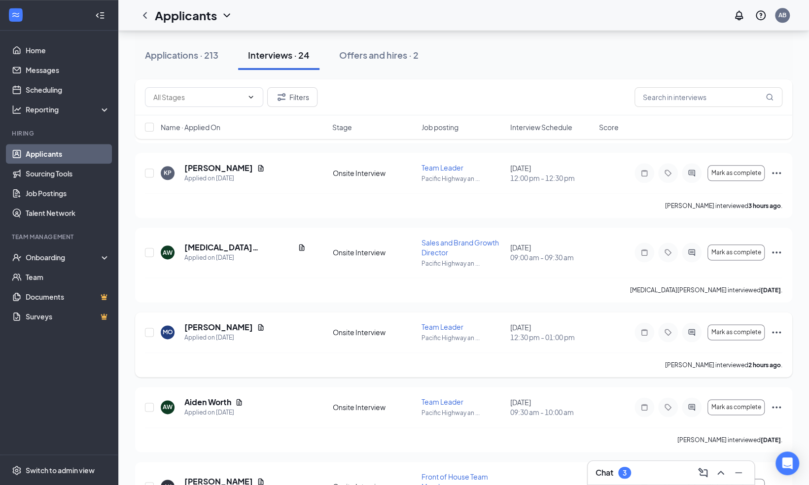
click at [777, 329] on icon "Ellipses" at bounding box center [777, 332] width 12 height 12
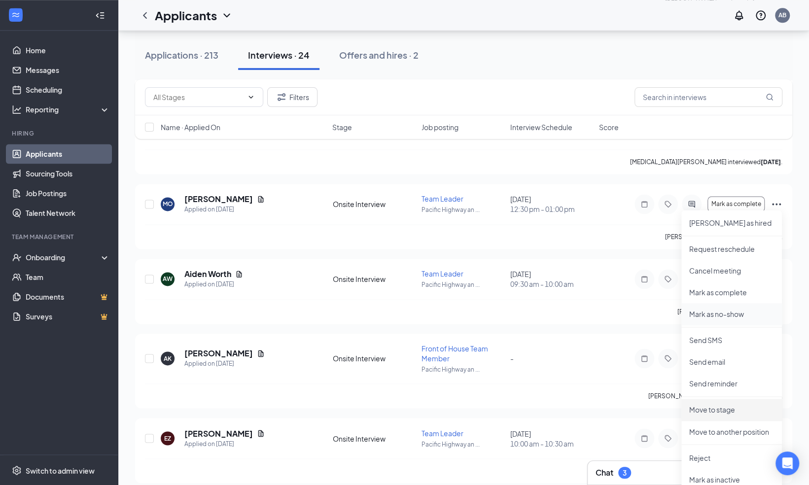
scroll to position [786, 0]
click at [725, 433] on p "Move to another position" at bounding box center [731, 430] width 85 height 10
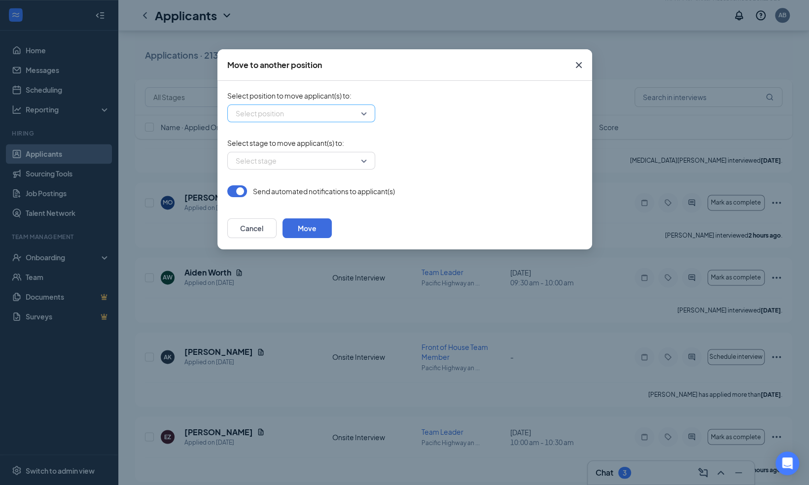
click at [362, 116] on input "search" at bounding box center [297, 113] width 129 height 17
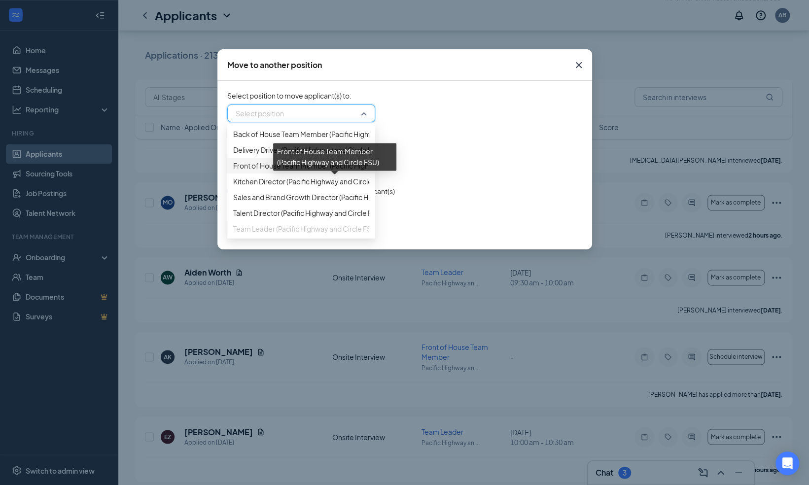
click at [304, 171] on span "Front of House Team Member (Pacific Highway and Circle FSU)" at bounding box center [332, 165] width 199 height 11
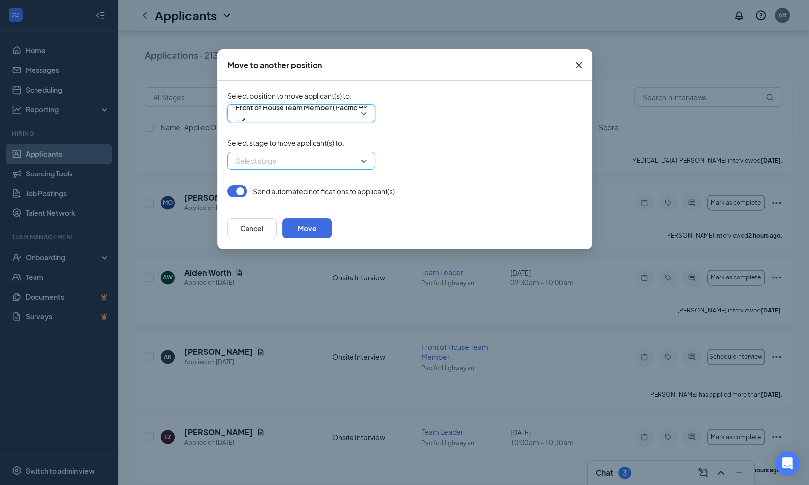
click at [365, 161] on div "Select stage" at bounding box center [301, 161] width 148 height 18
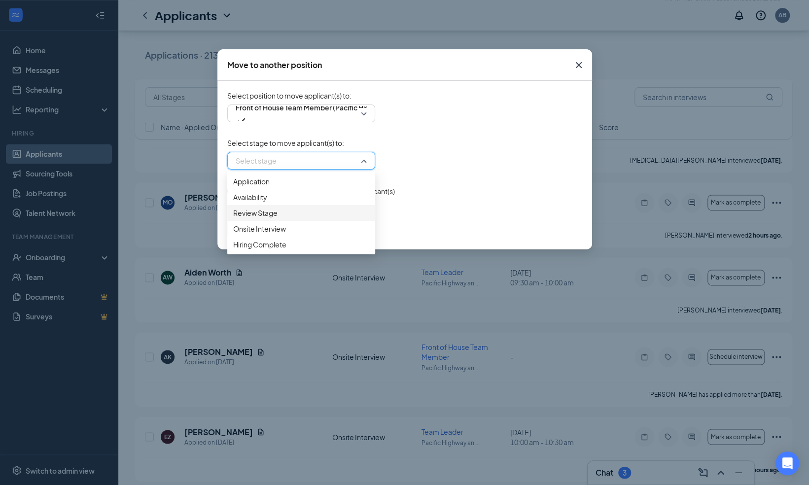
click at [324, 218] on span "Review Stage" at bounding box center [301, 213] width 136 height 11
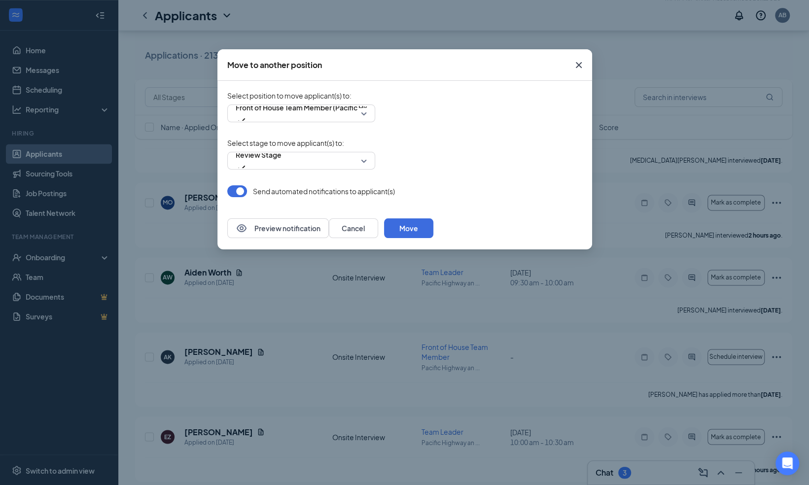
click at [412, 224] on div "Preview notification Cancel Move" at bounding box center [330, 228] width 206 height 20
click at [434, 227] on button "Move" at bounding box center [408, 228] width 49 height 20
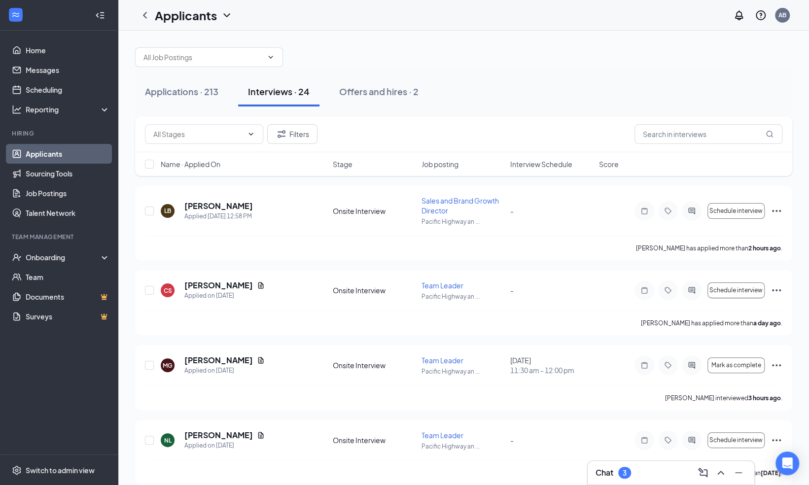
scroll to position [0, 0]
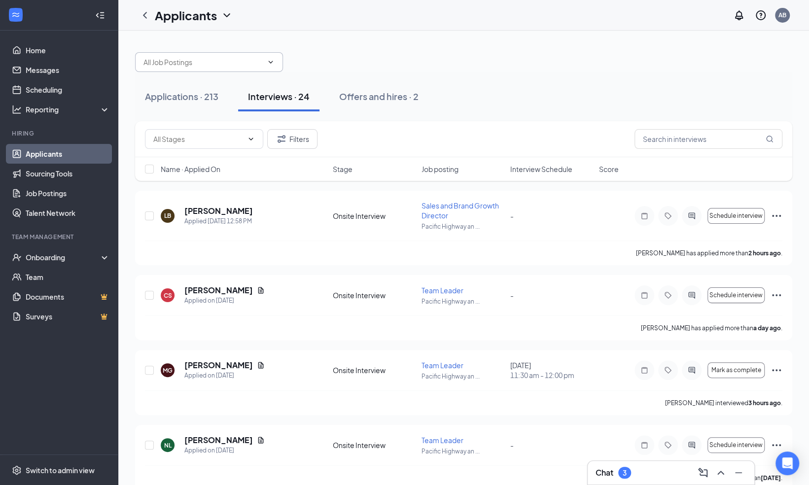
click at [271, 59] on icon "ChevronDown" at bounding box center [271, 62] width 8 height 8
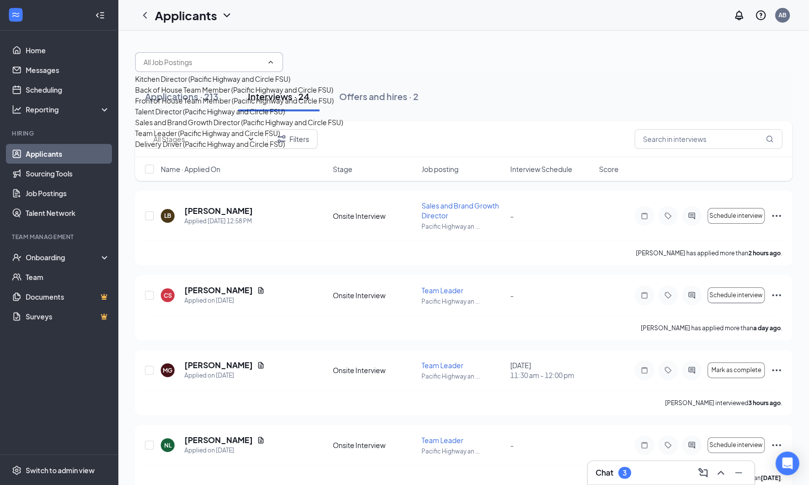
click at [202, 117] on div "Talent Director (Pacific Highway and Circle FSU)" at bounding box center [210, 111] width 150 height 11
type input "Talent Director (Pacific Highway and Circle FSU)"
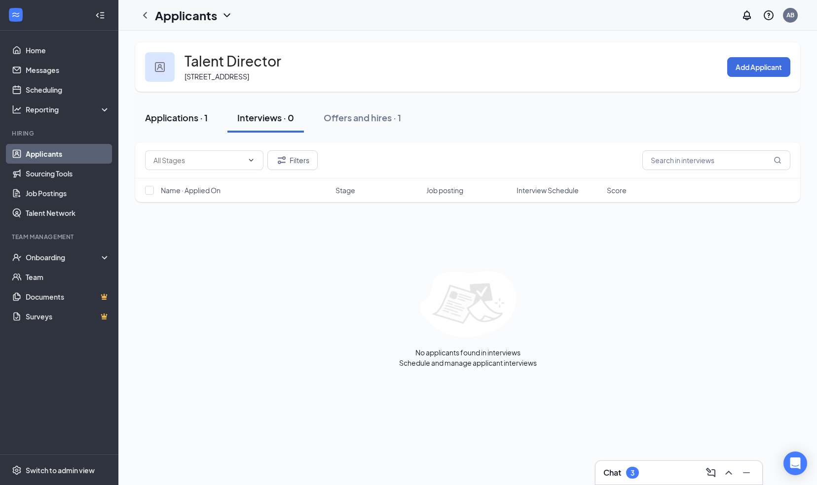
click at [177, 115] on div "Applications · 1" at bounding box center [176, 117] width 63 height 12
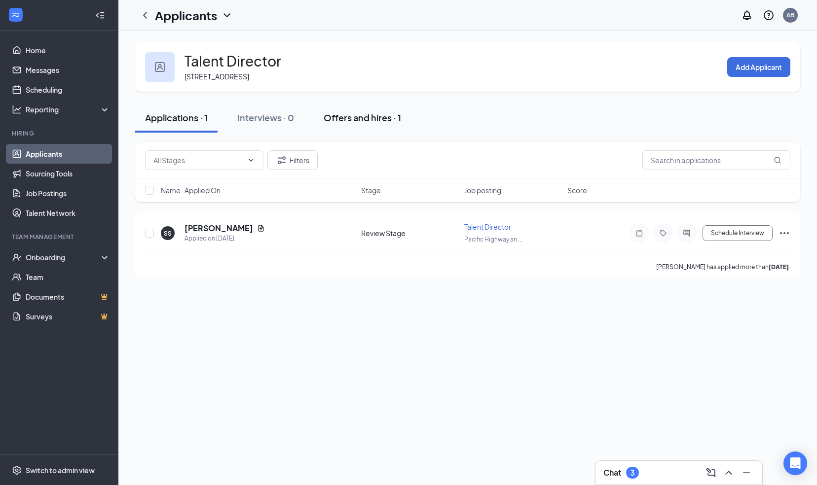
click at [354, 113] on div "Offers and hires · 1" at bounding box center [362, 117] width 77 height 12
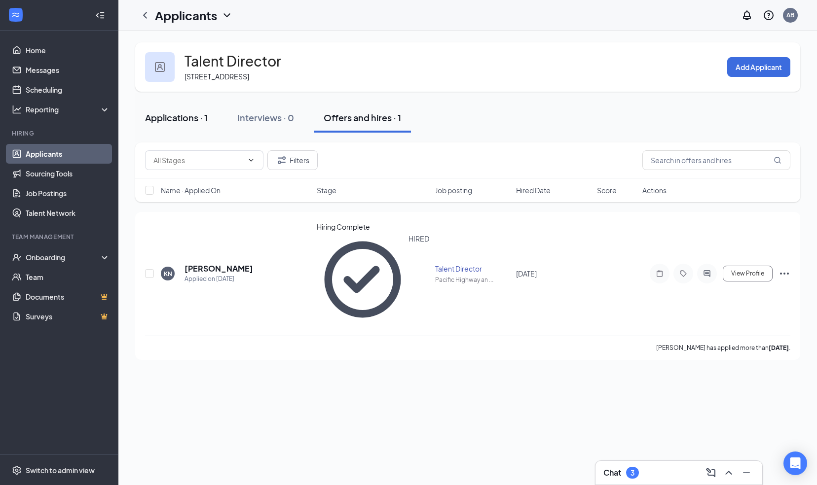
click at [157, 121] on div "Applications · 1" at bounding box center [176, 117] width 63 height 12
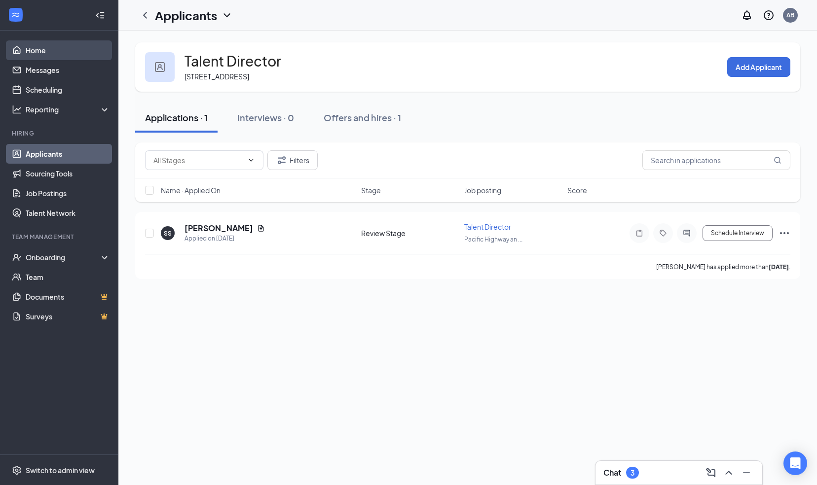
click at [38, 48] on link "Home" at bounding box center [68, 50] width 84 height 20
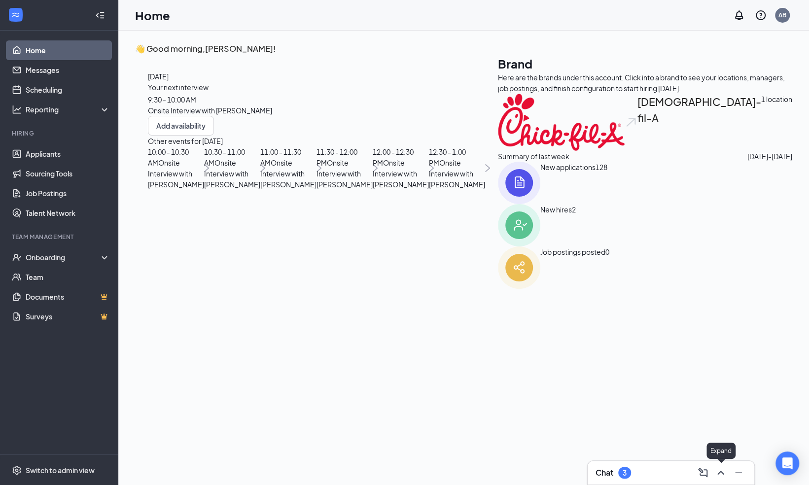
click at [714, 470] on button at bounding box center [721, 473] width 16 height 16
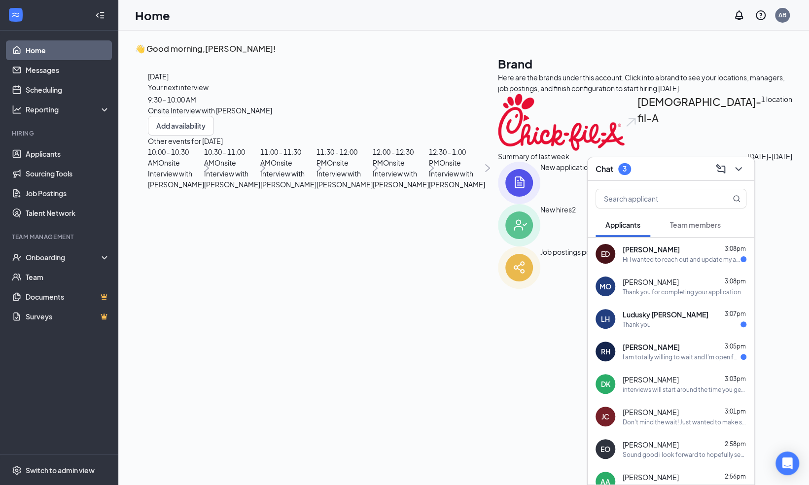
click at [636, 263] on div "Hi I wanted to reach out and update my availability!" at bounding box center [682, 259] width 118 height 8
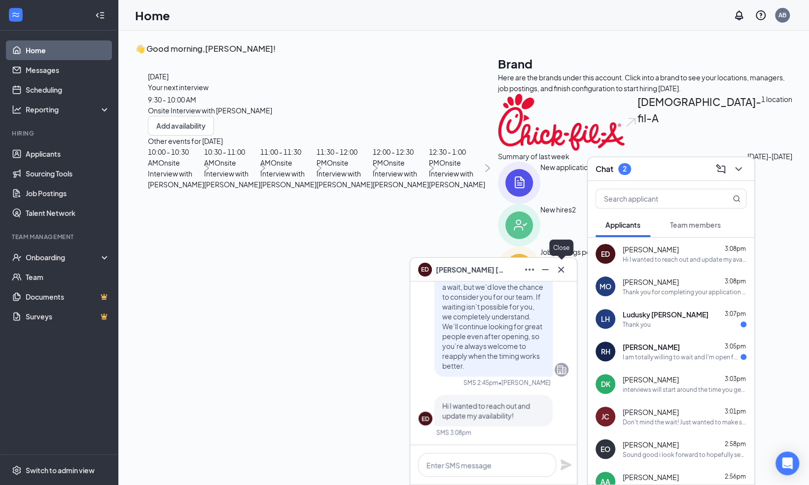
click at [558, 265] on icon "Cross" at bounding box center [561, 270] width 12 height 12
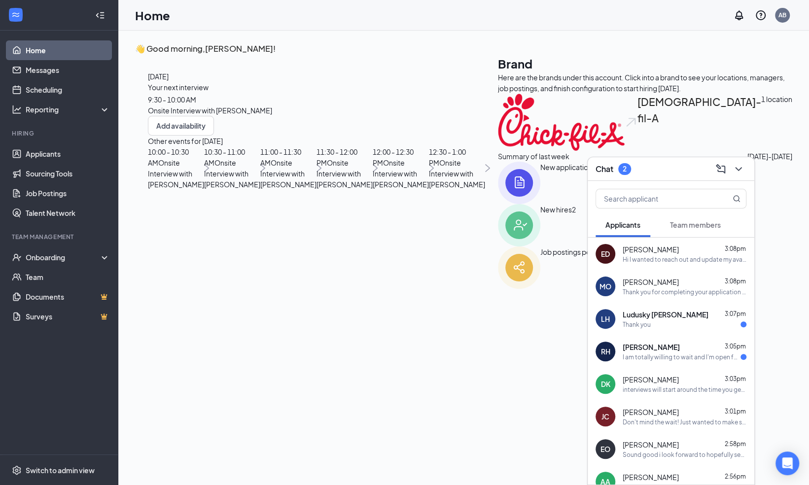
click at [660, 316] on span "Ludusky [PERSON_NAME]" at bounding box center [666, 315] width 86 height 10
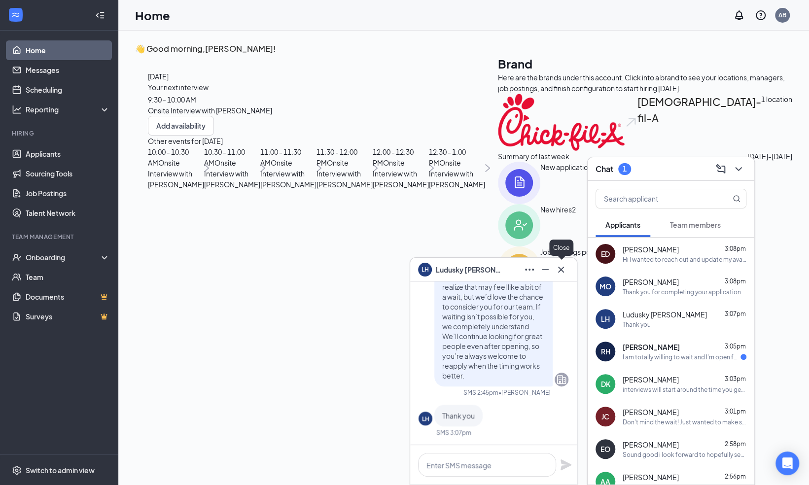
click at [558, 264] on icon "Cross" at bounding box center [561, 270] width 12 height 12
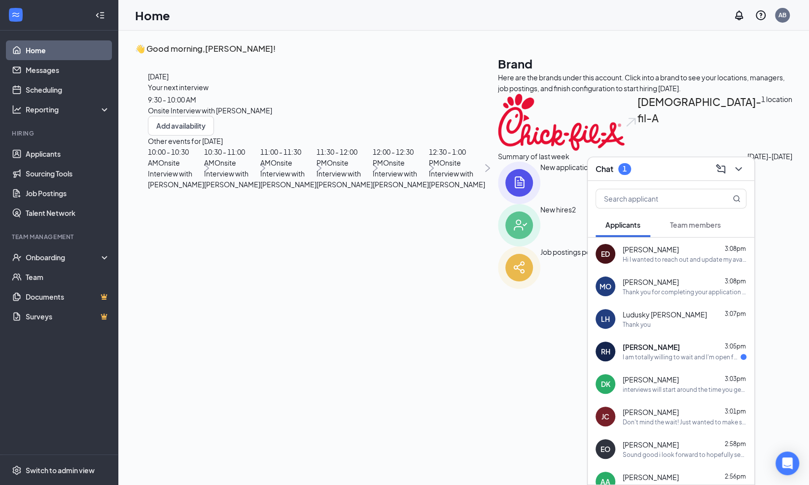
click at [657, 358] on div "I am totally willing to wait and I'm open for an interview whenever you are rea…" at bounding box center [682, 357] width 118 height 8
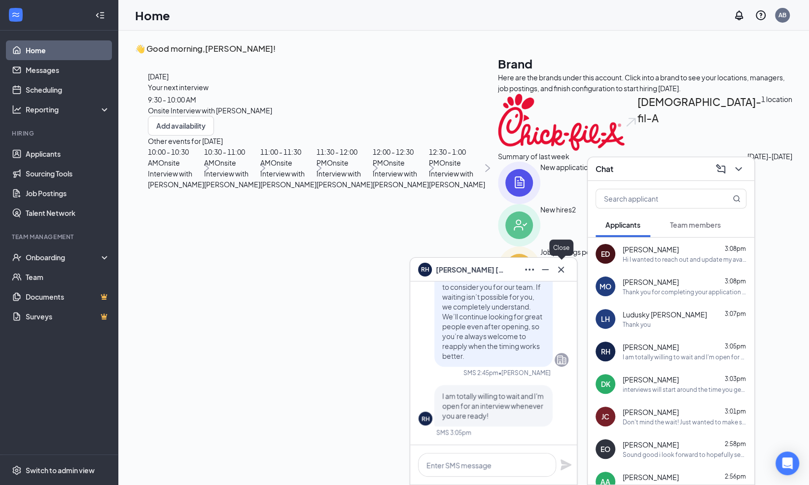
click at [561, 269] on icon "Cross" at bounding box center [561, 269] width 6 height 6
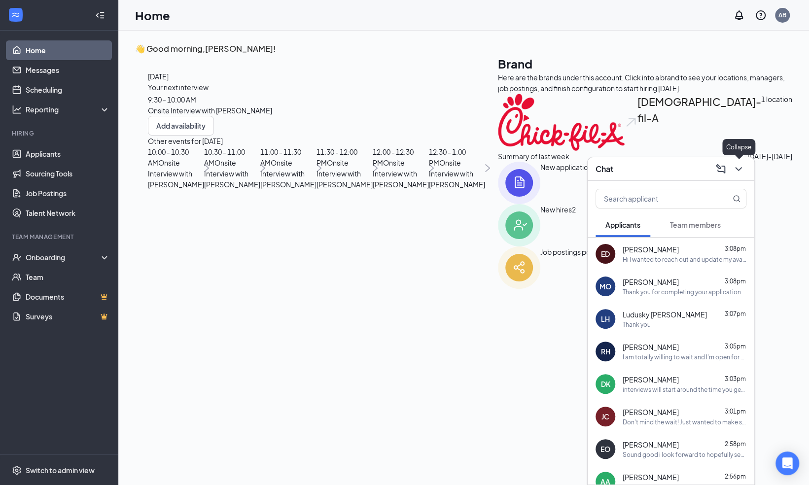
click at [738, 166] on icon "ChevronDown" at bounding box center [739, 169] width 12 height 12
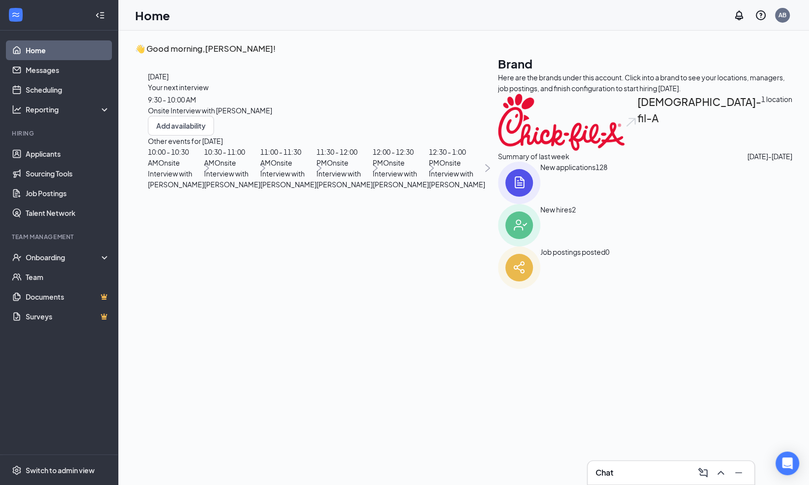
click at [575, 151] on div "[DEMOGRAPHIC_DATA]-fil-A 1 location" at bounding box center [645, 122] width 294 height 57
